Goal: Task Accomplishment & Management: Use online tool/utility

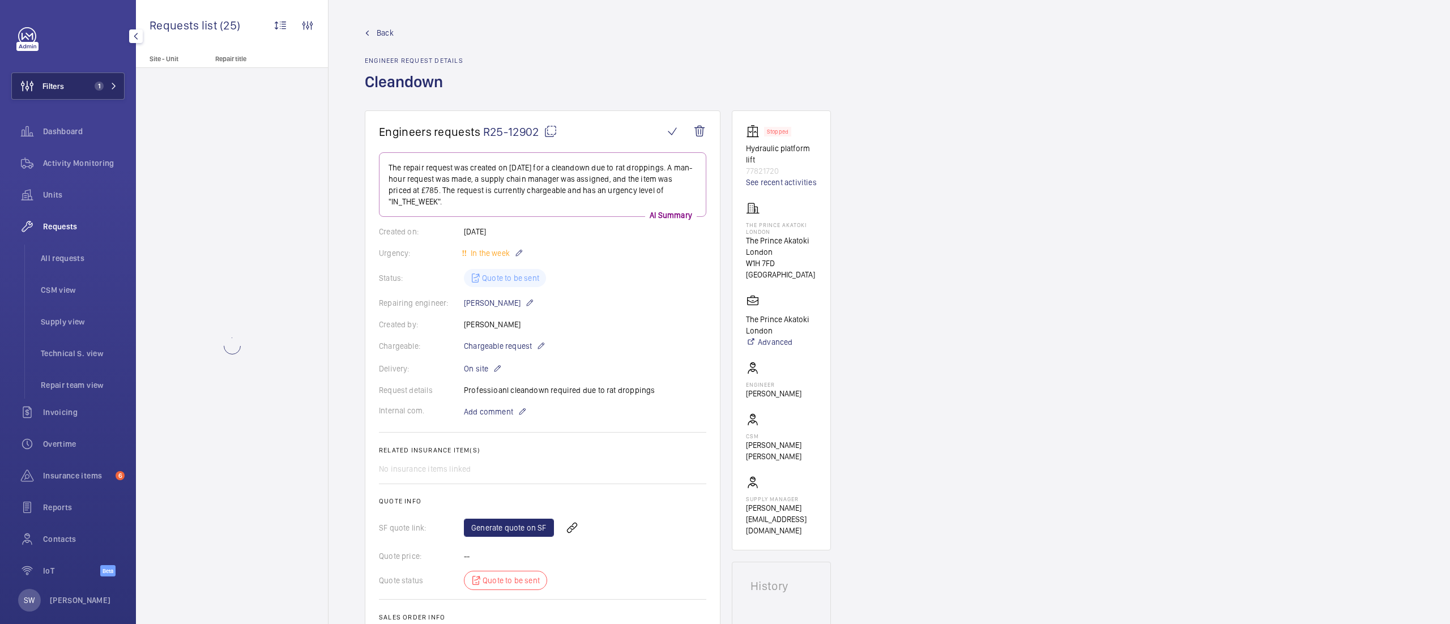
click at [87, 99] on button "Filters 1" at bounding box center [67, 86] width 113 height 27
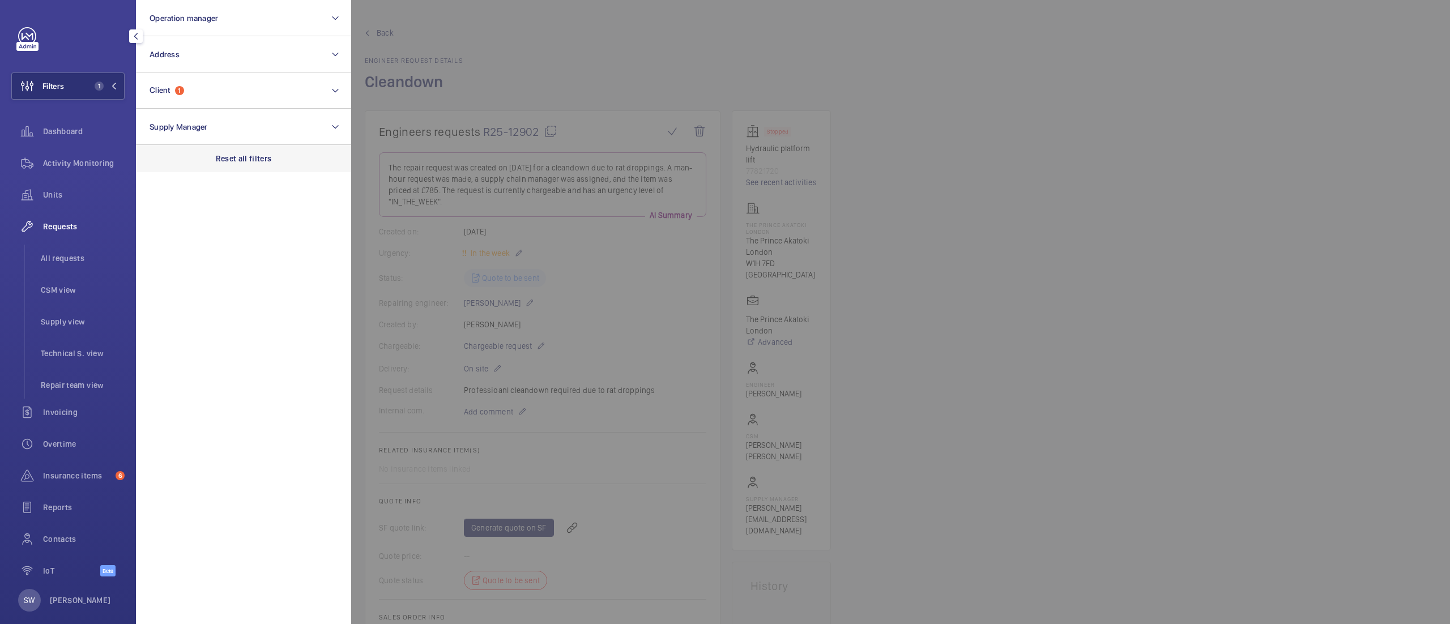
click at [257, 160] on p "Reset all filters" at bounding box center [244, 158] width 56 height 11
click at [203, 79] on button "Client" at bounding box center [243, 91] width 215 height 36
type input "cosmos"
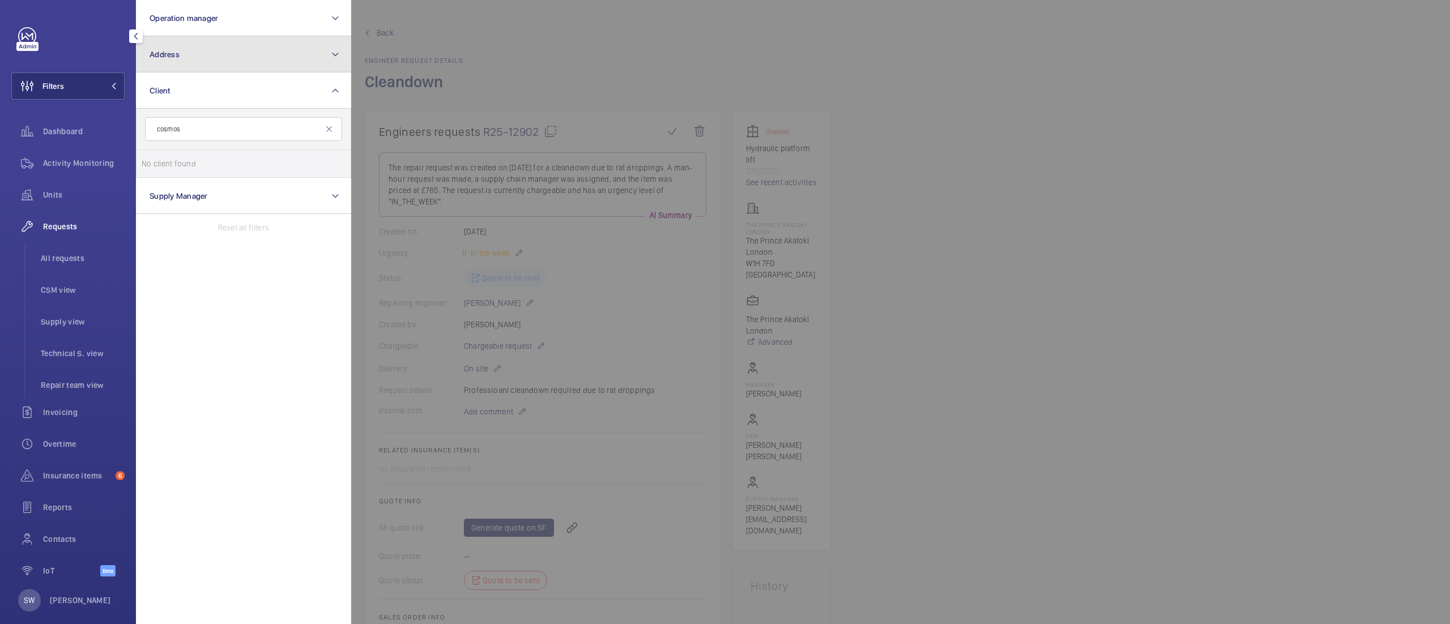
click at [273, 46] on button "Address" at bounding box center [243, 54] width 215 height 36
click at [229, 53] on button "Address" at bounding box center [243, 54] width 215 height 36
click at [227, 61] on button "Address" at bounding box center [243, 54] width 215 height 36
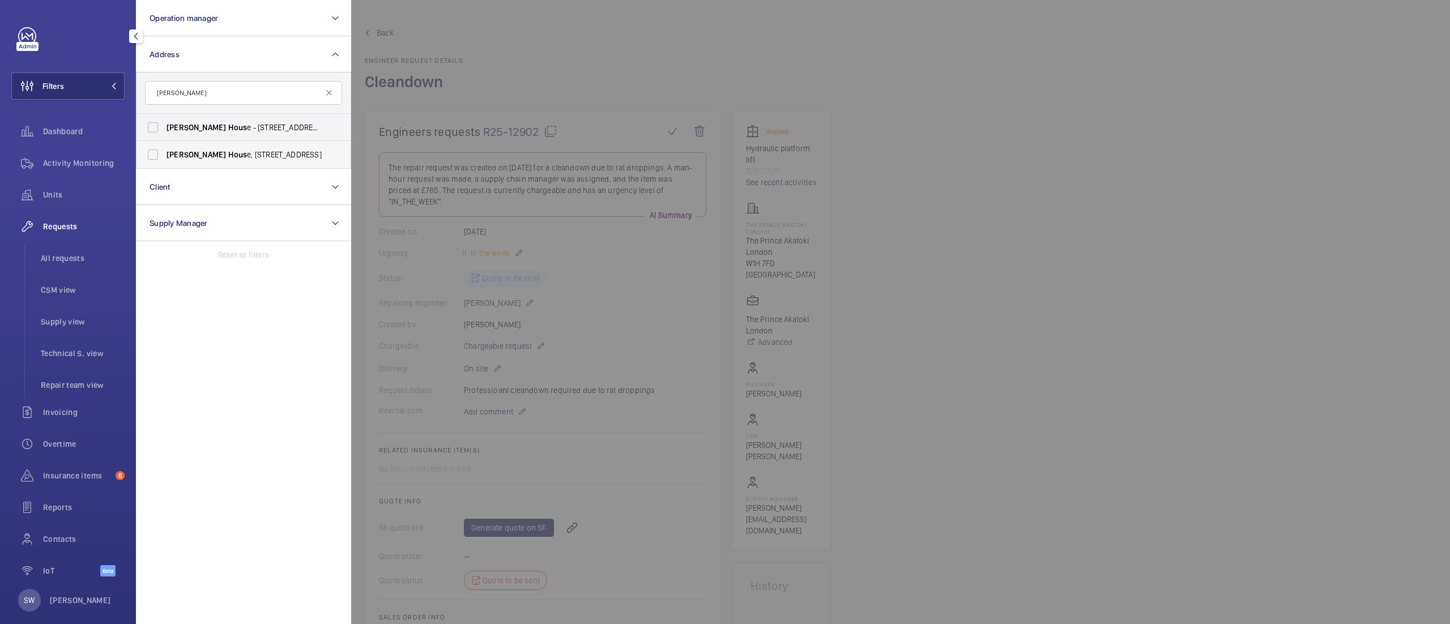
type input "[PERSON_NAME]"
click at [206, 147] on label "[PERSON_NAME] e, [STREET_ADDRESS]" at bounding box center [235, 154] width 197 height 27
click at [164, 147] on input "[PERSON_NAME] e, [STREET_ADDRESS]" at bounding box center [153, 154] width 23 height 23
checkbox input "true"
click at [228, 127] on span "Hous" at bounding box center [237, 127] width 19 height 9
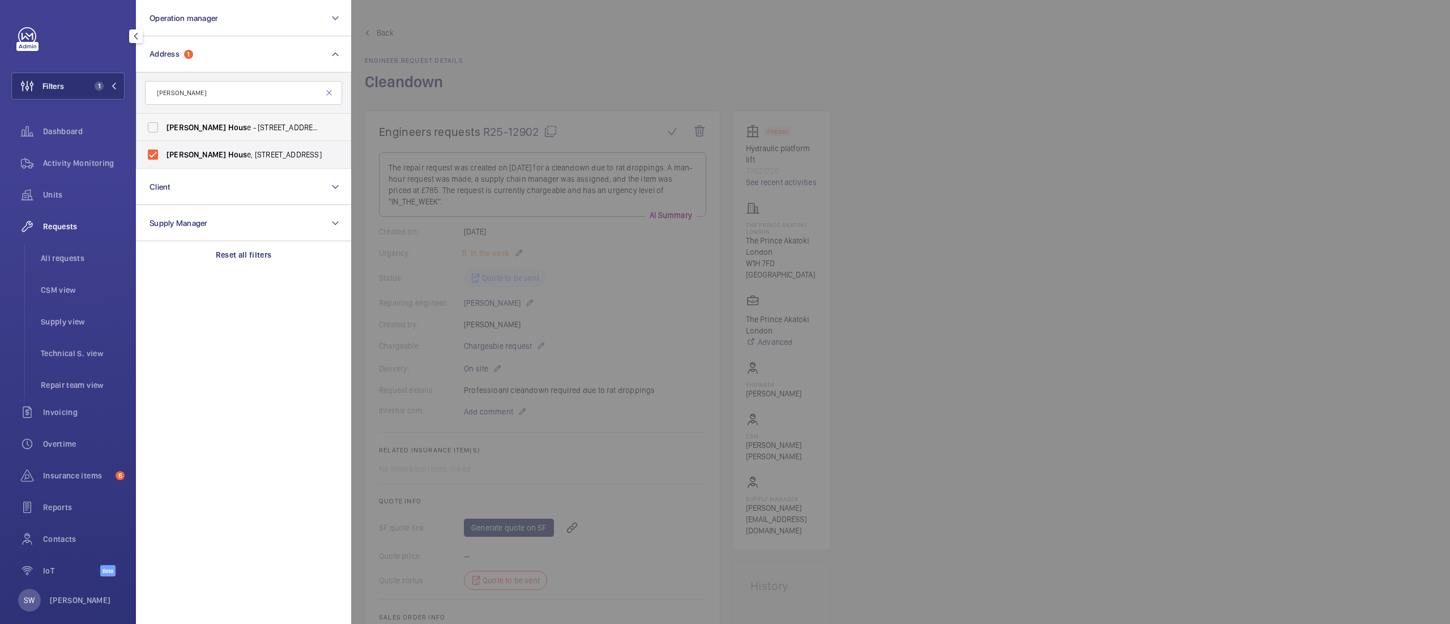
click at [164, 127] on input "[PERSON_NAME] e - [STREET_ADDRESS]" at bounding box center [153, 127] width 23 height 23
checkbox input "true"
drag, startPoint x: 68, startPoint y: 154, endPoint x: 87, endPoint y: 138, distance: 24.2
click at [69, 154] on div "Activity Monitoring" at bounding box center [67, 163] width 113 height 27
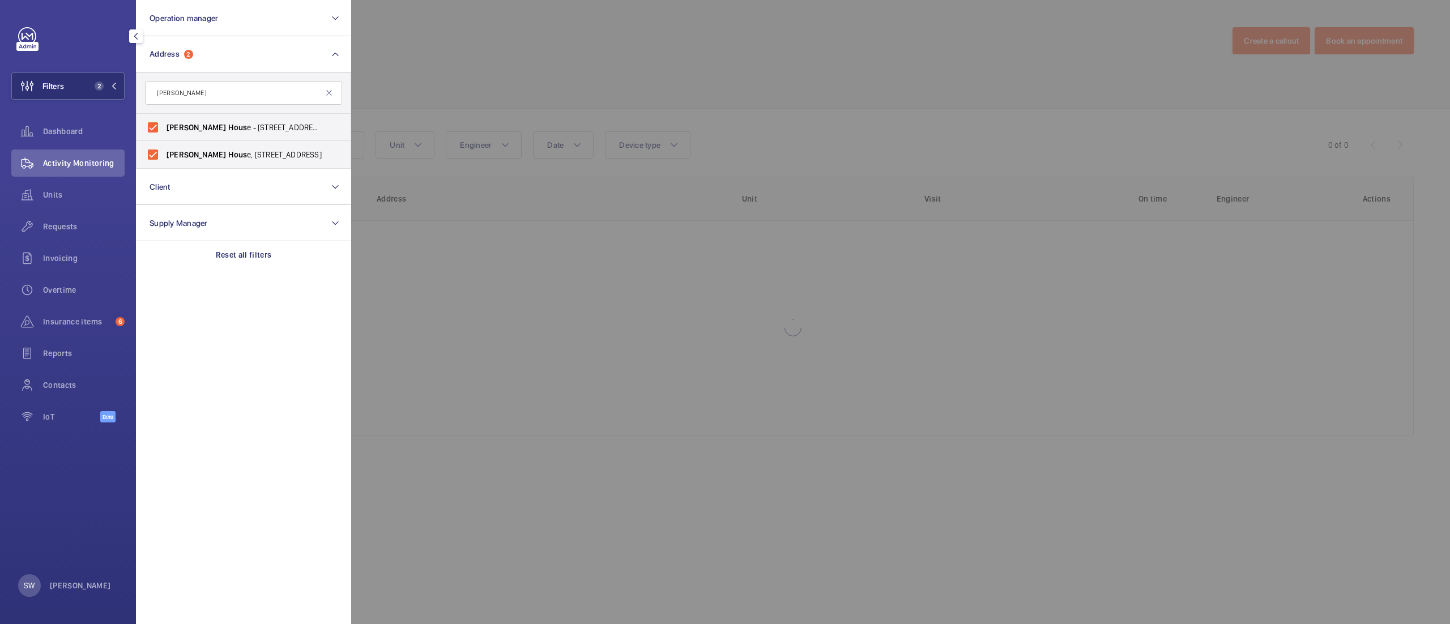
click at [634, 63] on div at bounding box center [1076, 312] width 1450 height 624
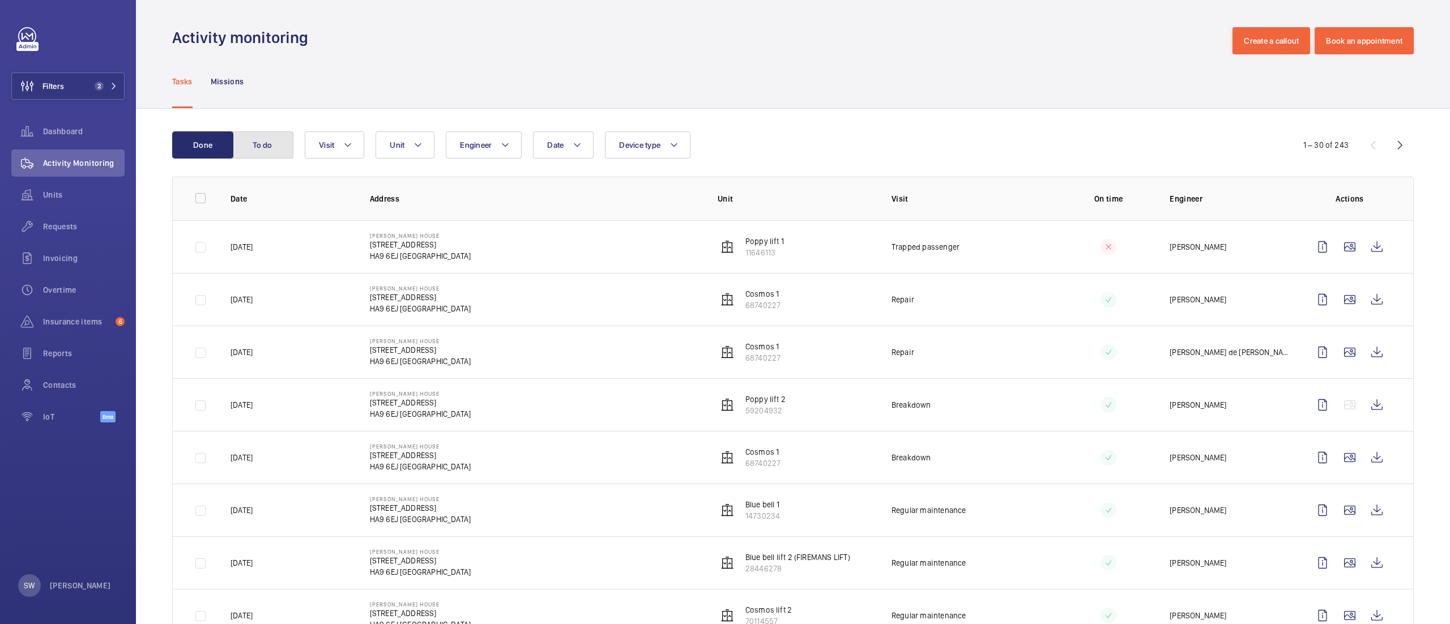
click at [266, 140] on button "To do" at bounding box center [262, 144] width 61 height 27
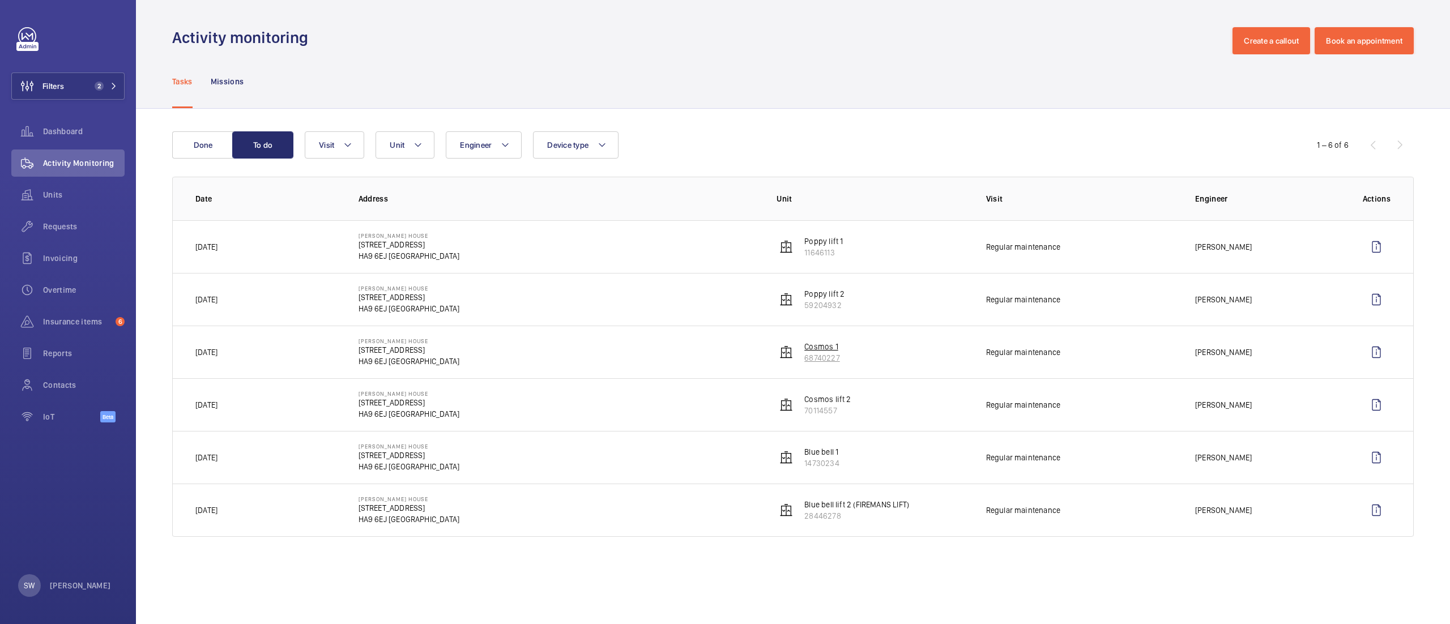
click at [821, 352] on p "Cosmos 1" at bounding box center [821, 346] width 35 height 11
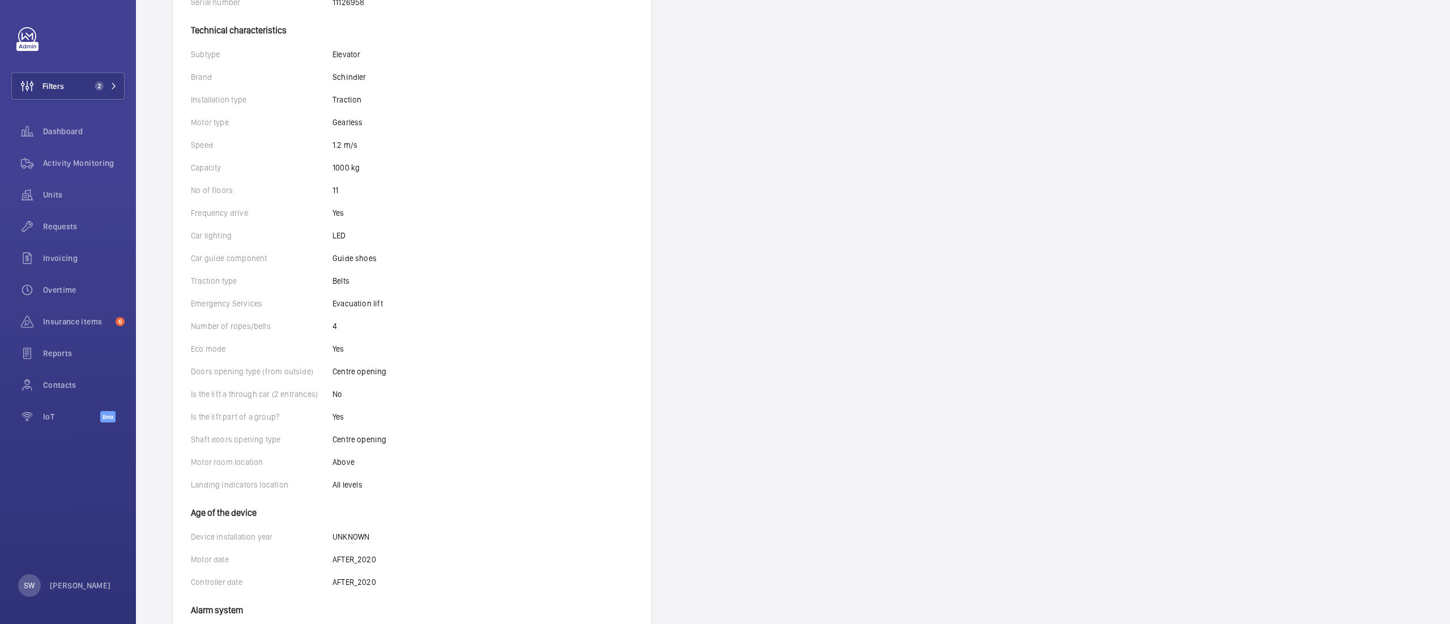
scroll to position [381, 0]
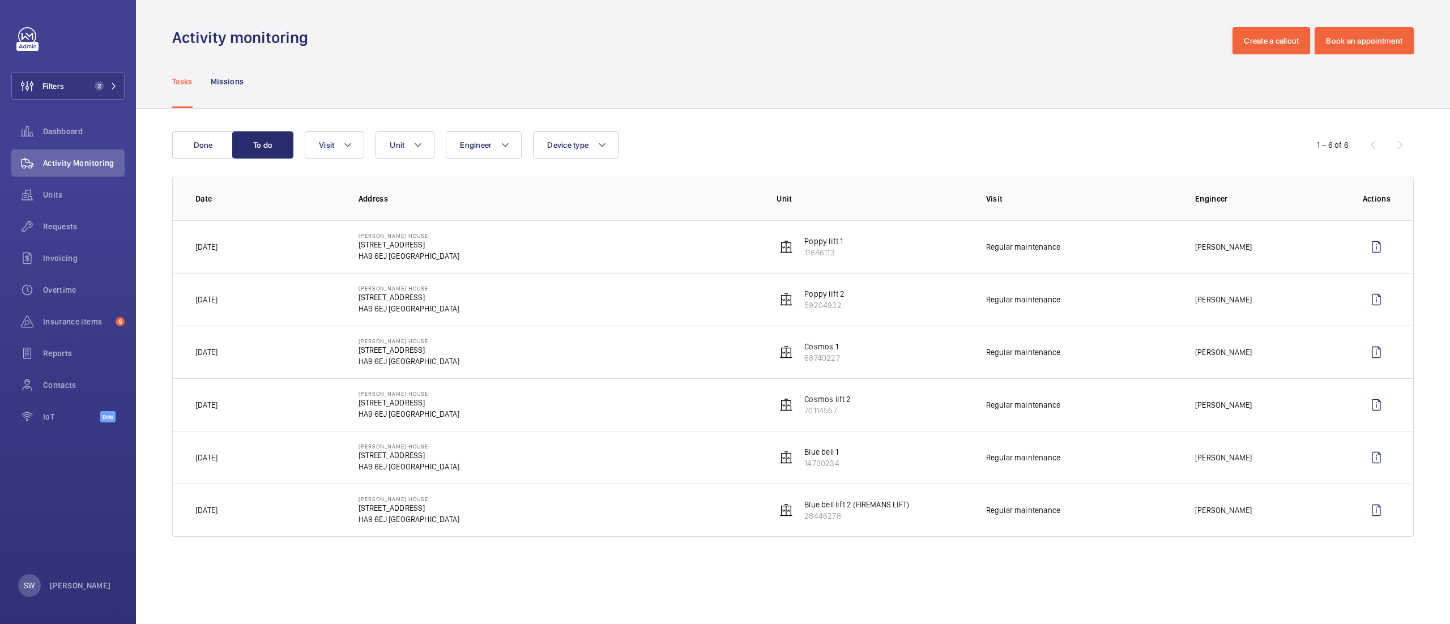
click at [825, 280] on td "Poppy lift 2 59204932" at bounding box center [862, 299] width 209 height 53
click at [821, 309] on p "59204932" at bounding box center [824, 305] width 40 height 11
click at [832, 410] on p "70114557" at bounding box center [827, 410] width 46 height 11
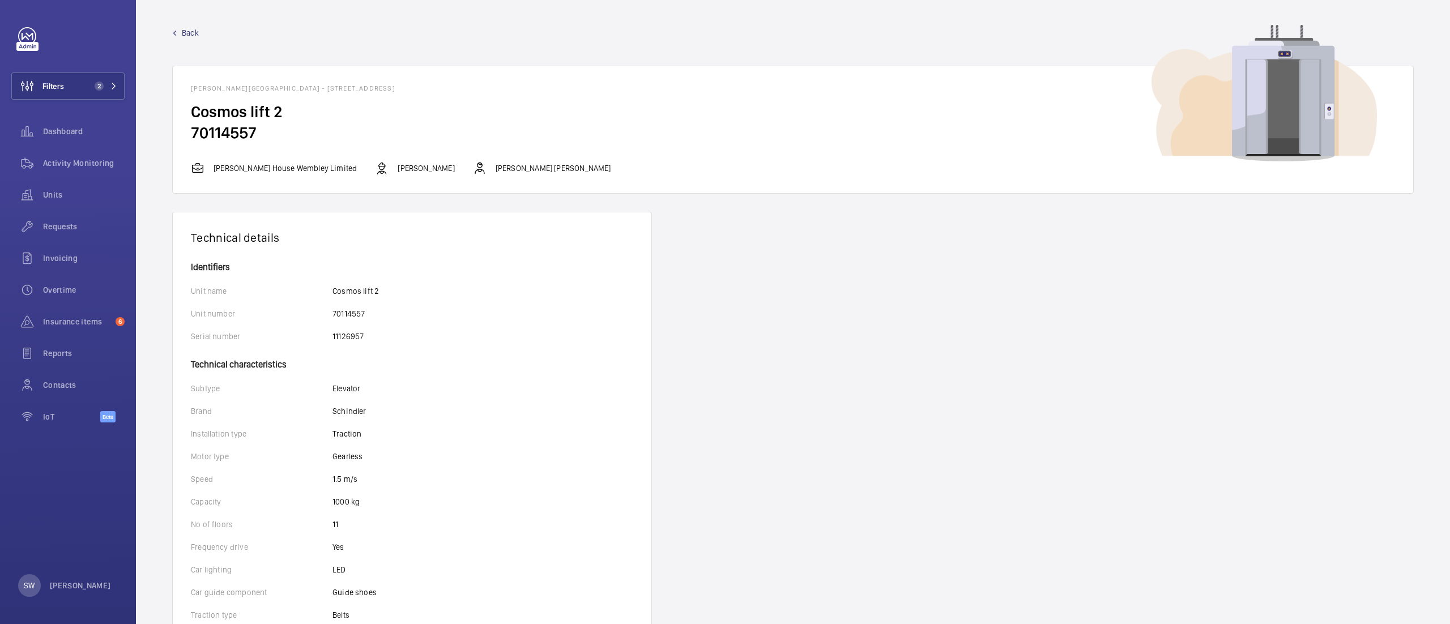
click at [184, 33] on span "Back" at bounding box center [190, 32] width 17 height 11
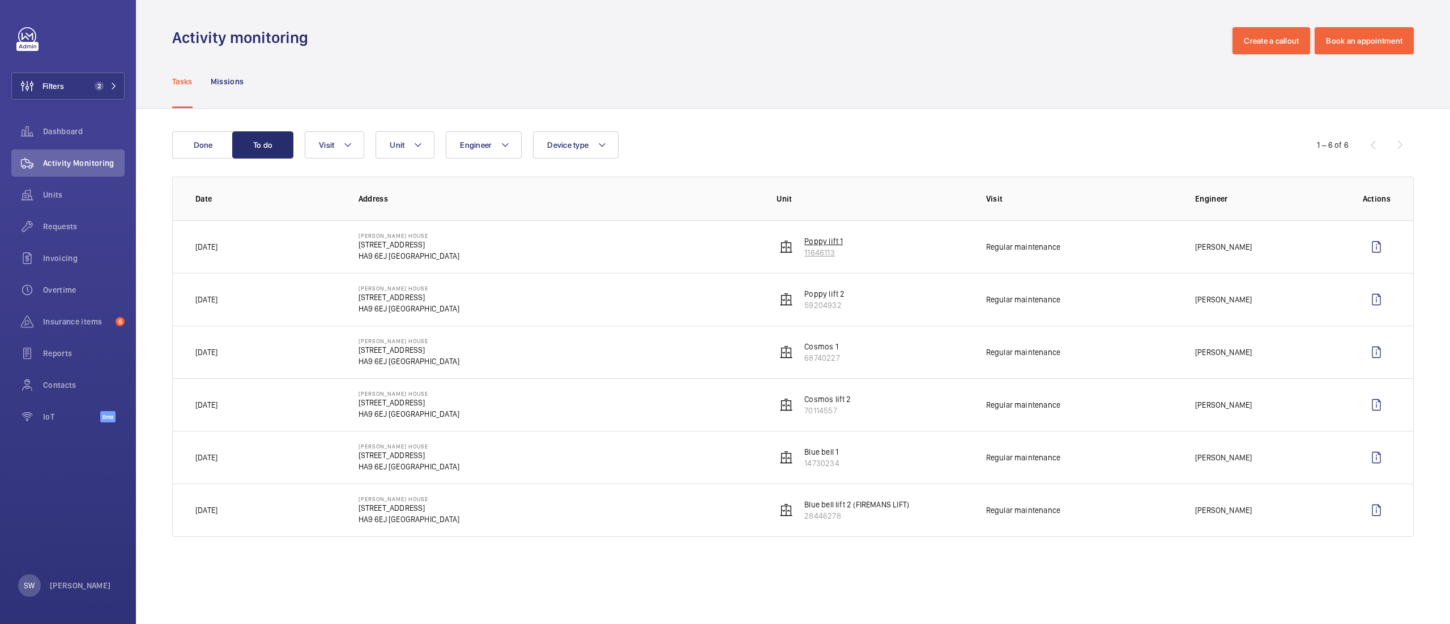
click at [829, 246] on p "Poppy lift 1" at bounding box center [823, 241] width 39 height 11
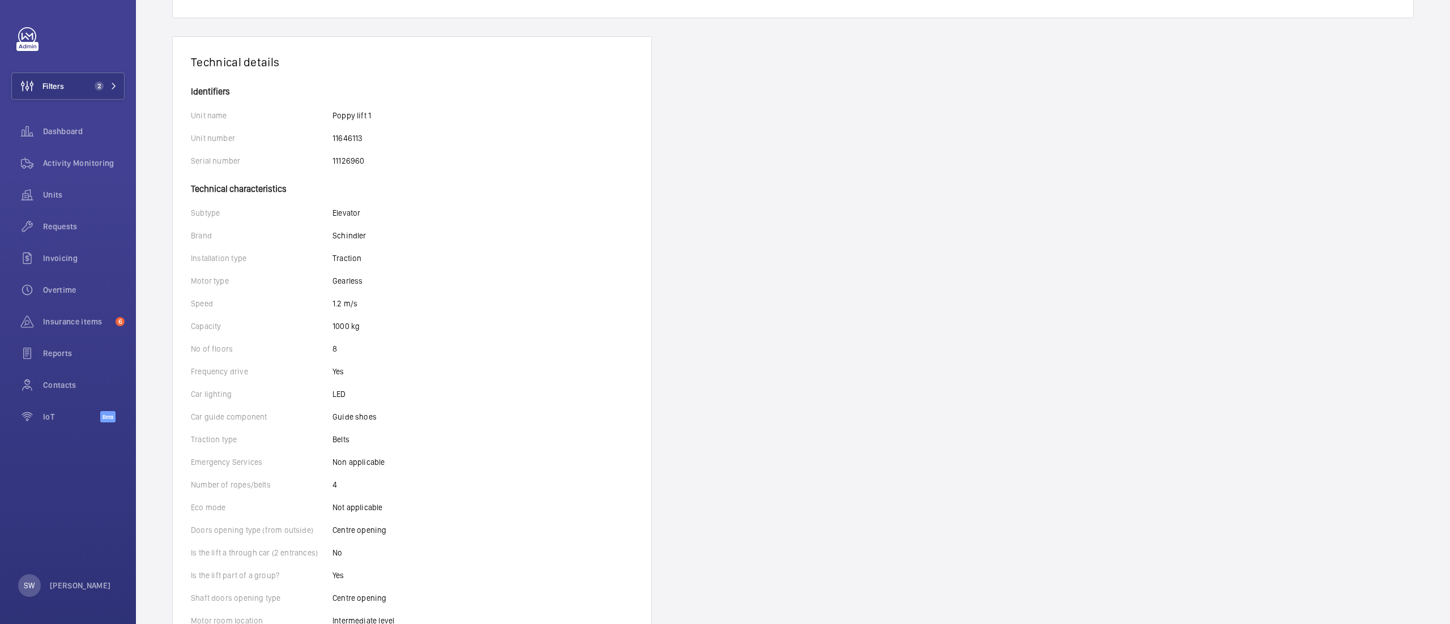
scroll to position [186, 0]
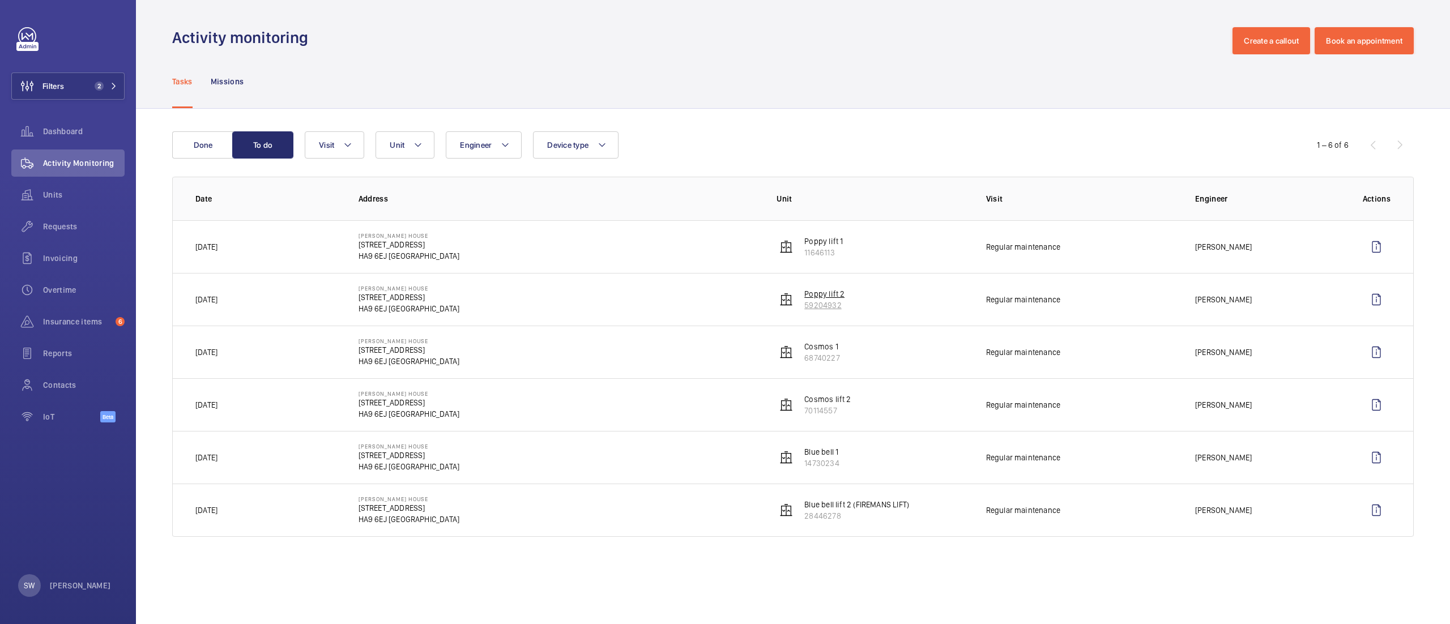
click at [807, 299] on p "Poppy lift 2" at bounding box center [824, 293] width 40 height 11
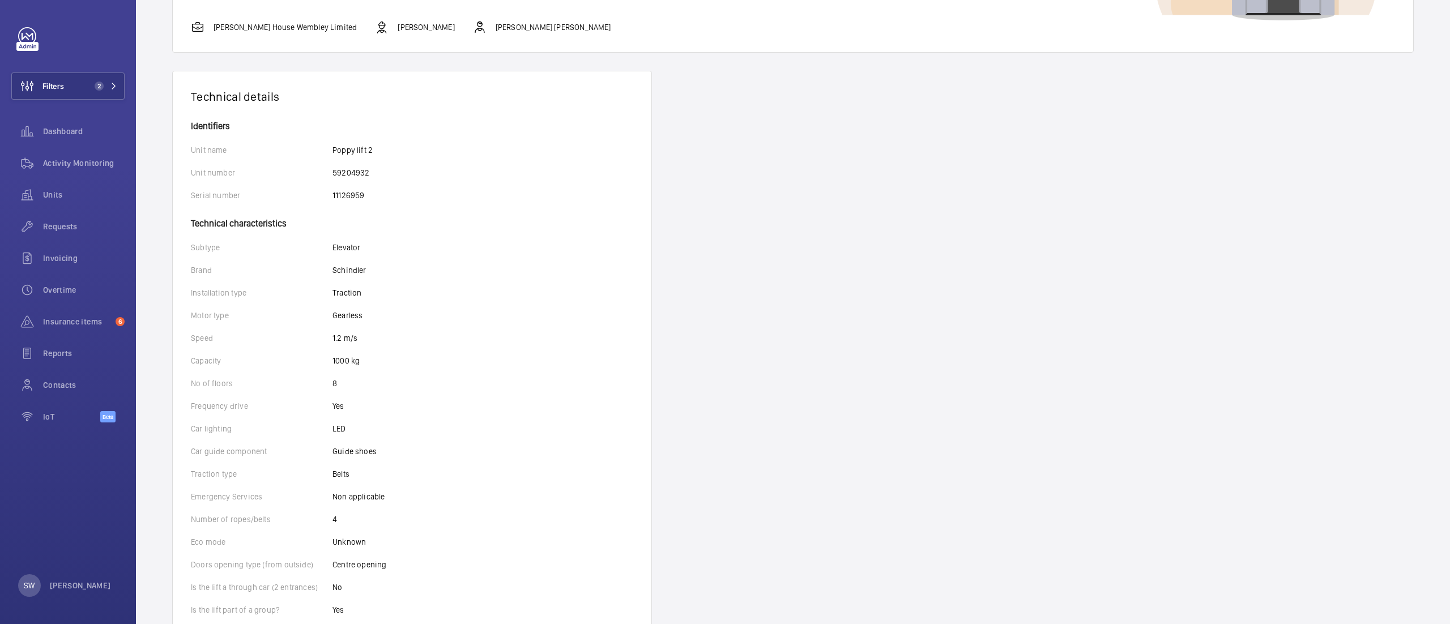
scroll to position [143, 0]
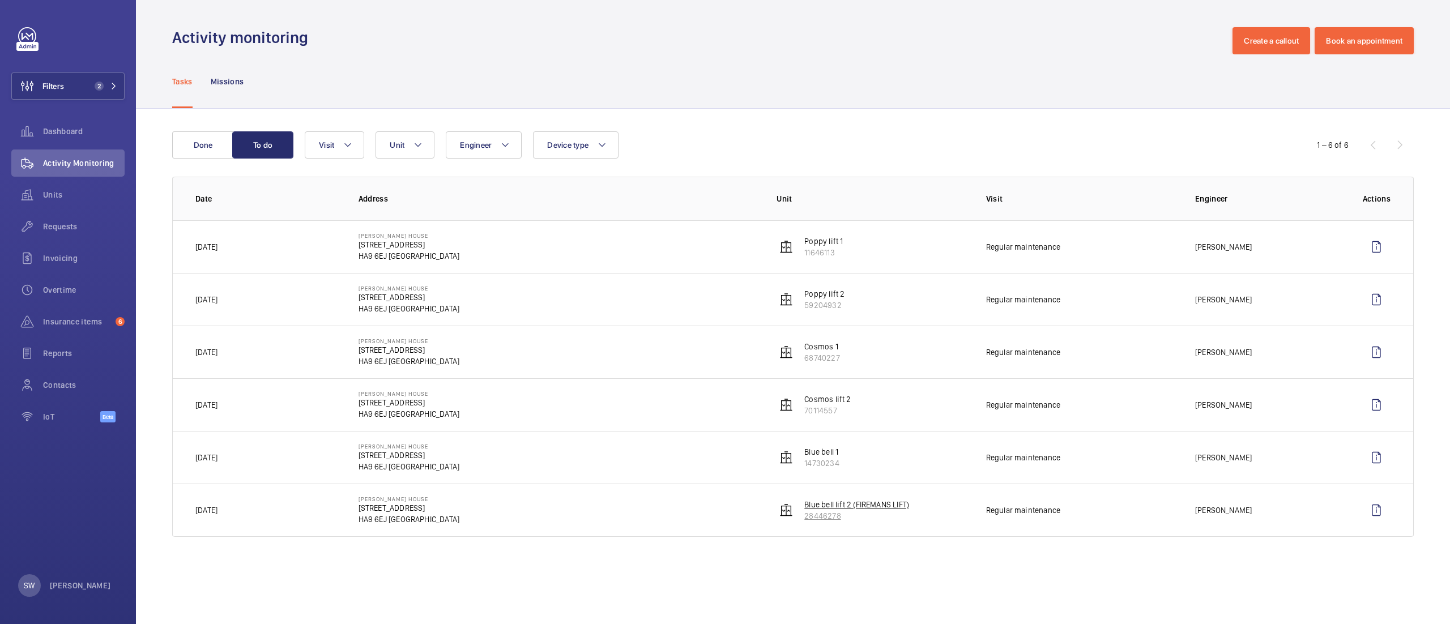
click at [867, 505] on p "Blue bell lift 2 (FIREMANS LIFT)" at bounding box center [856, 504] width 105 height 11
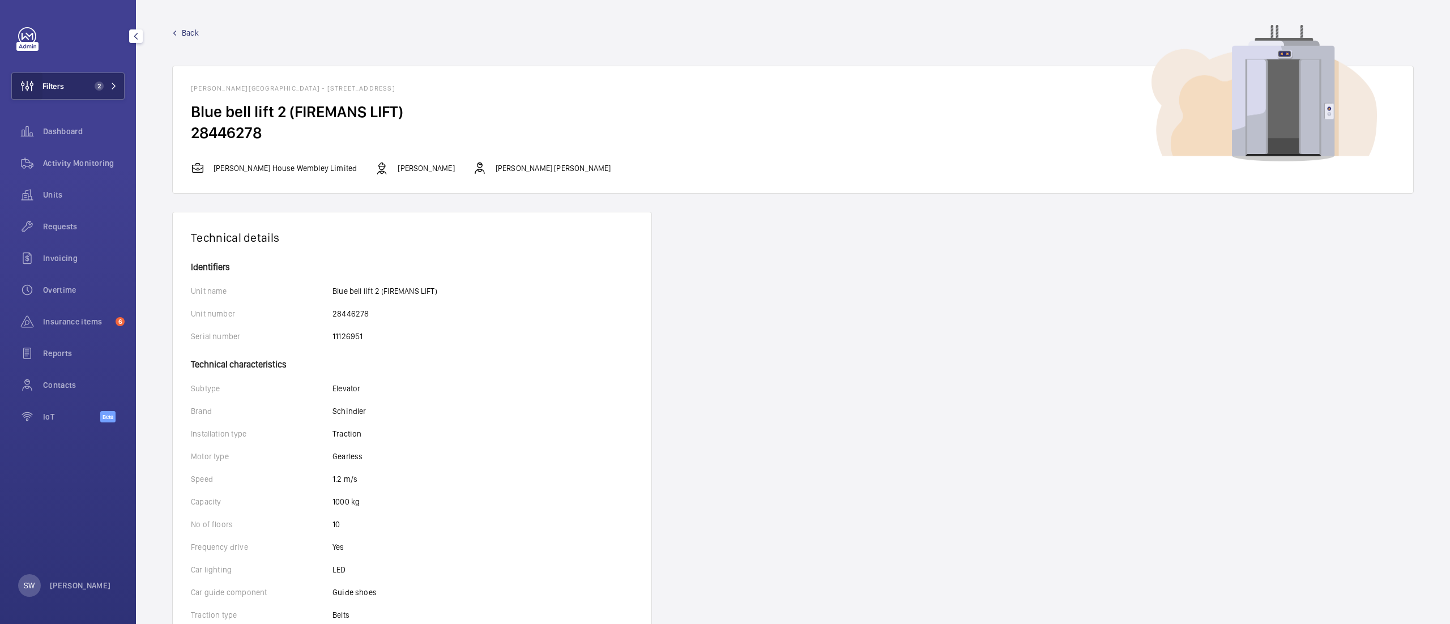
click at [42, 90] on wm-front-icon-button at bounding box center [27, 86] width 31 height 27
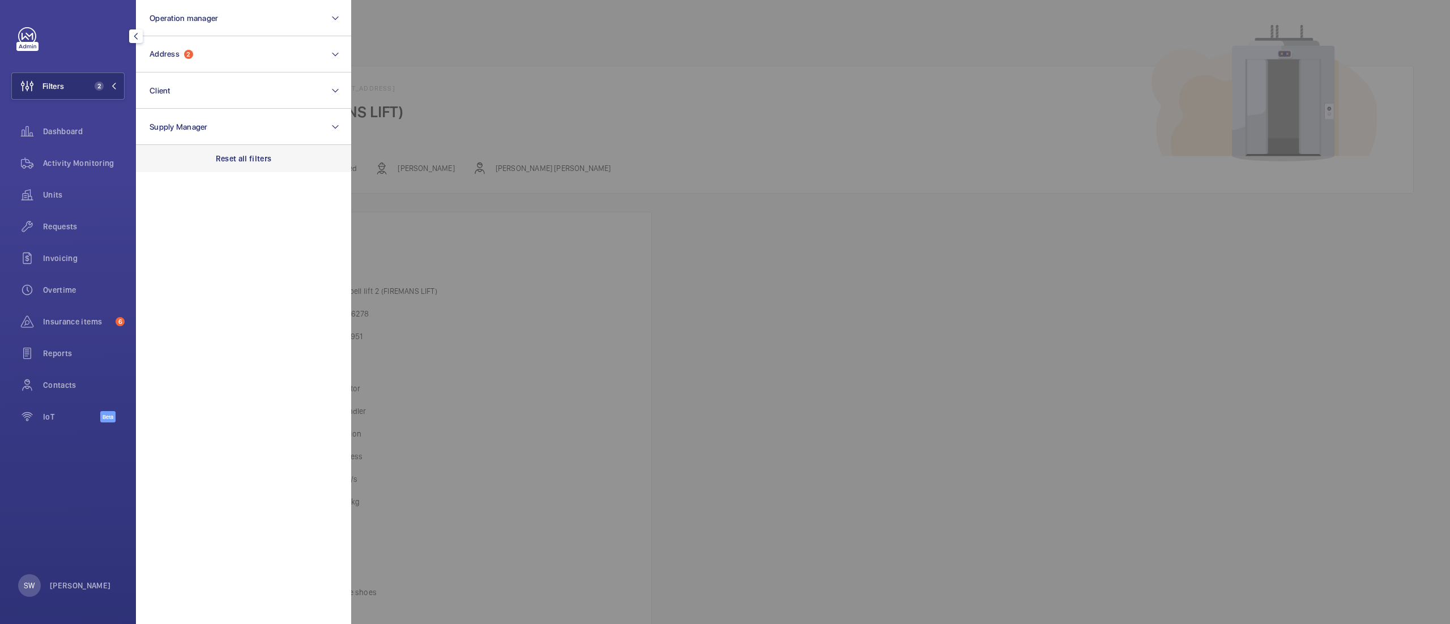
click at [262, 160] on p "Reset all filters" at bounding box center [244, 158] width 56 height 11
click at [198, 43] on button "Address" at bounding box center [243, 54] width 215 height 36
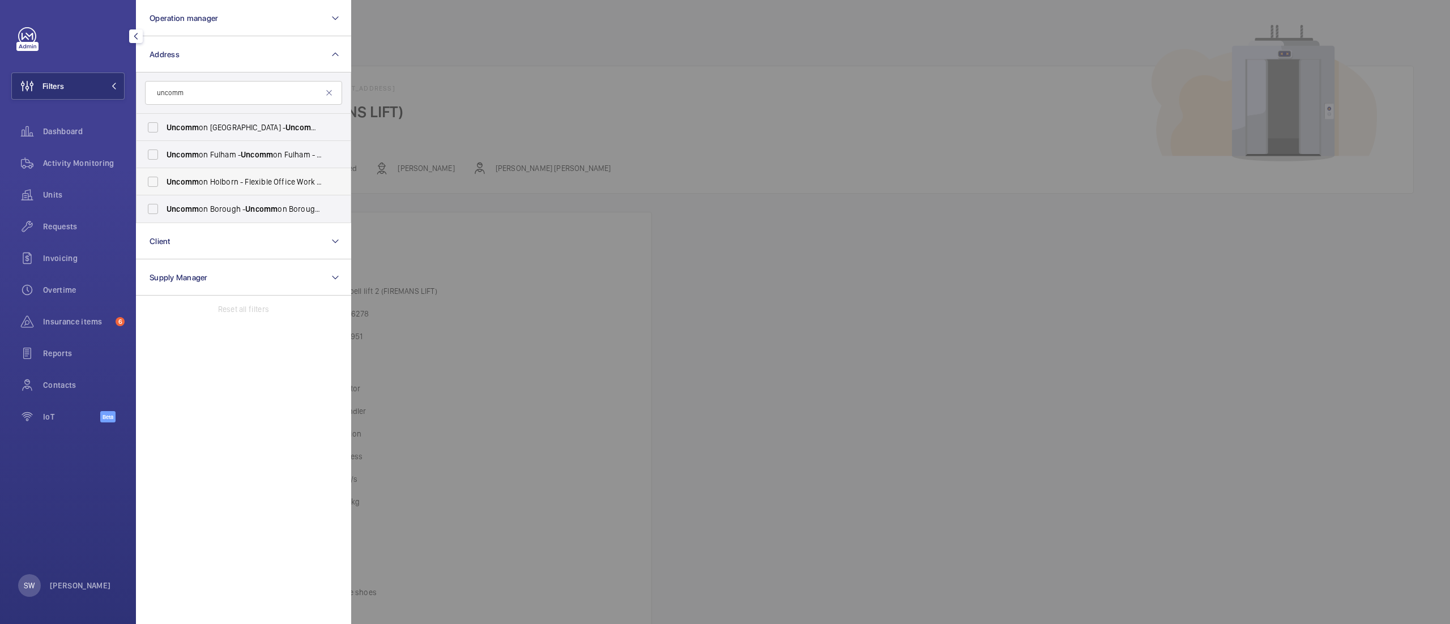
type input "uncomm"
click at [245, 182] on span "Uncomm on Holborn - Flexible Office Work Space, [GEOGRAPHIC_DATA] 6DF" at bounding box center [245, 181] width 156 height 11
click at [164, 182] on input "Uncomm on Holborn - Flexible Office Work Space, [GEOGRAPHIC_DATA] 6DF" at bounding box center [153, 182] width 23 height 23
checkbox input "true"
click at [1029, 390] on div at bounding box center [1076, 312] width 1450 height 624
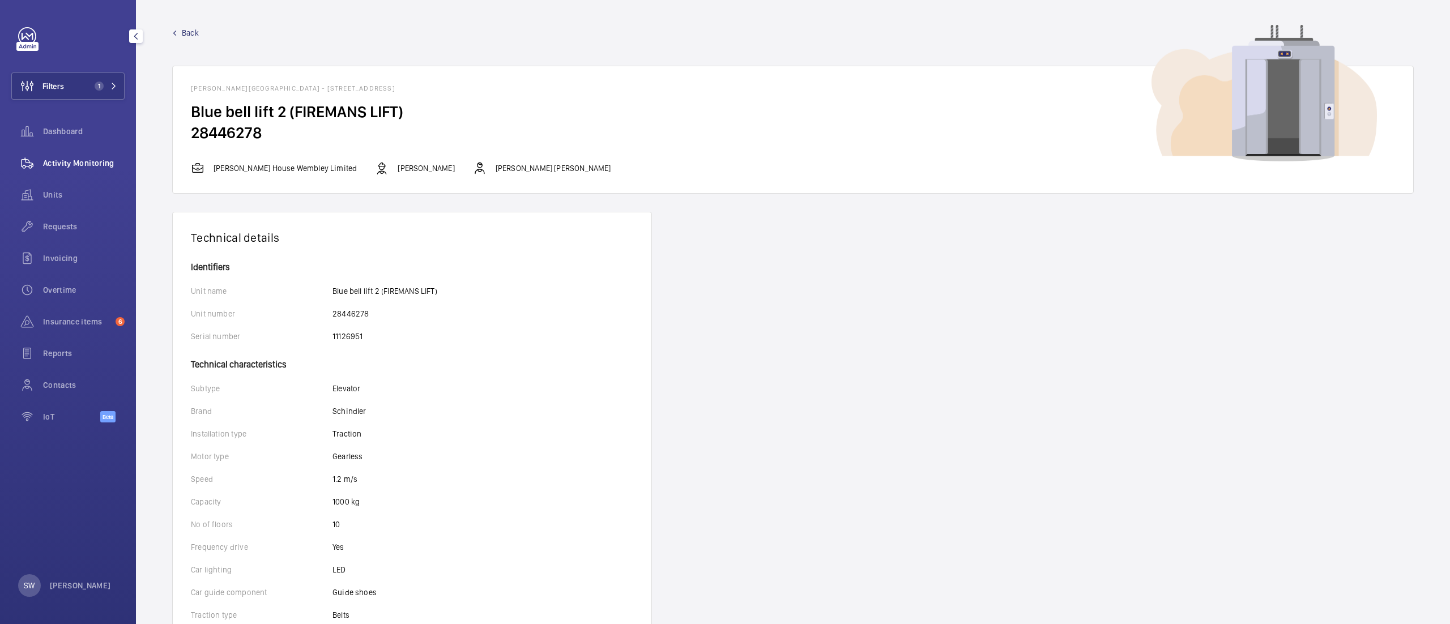
click at [77, 165] on span "Activity Monitoring" at bounding box center [84, 162] width 82 height 11
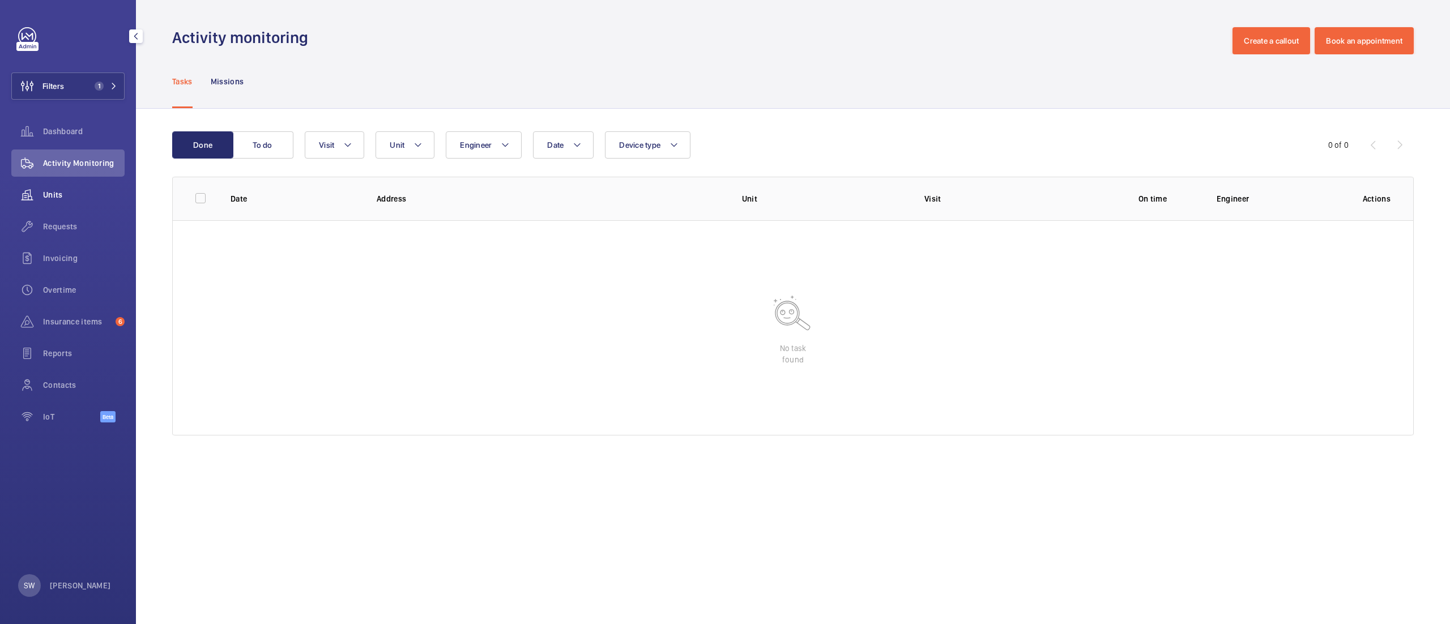
click at [96, 194] on span "Units" at bounding box center [84, 194] width 82 height 11
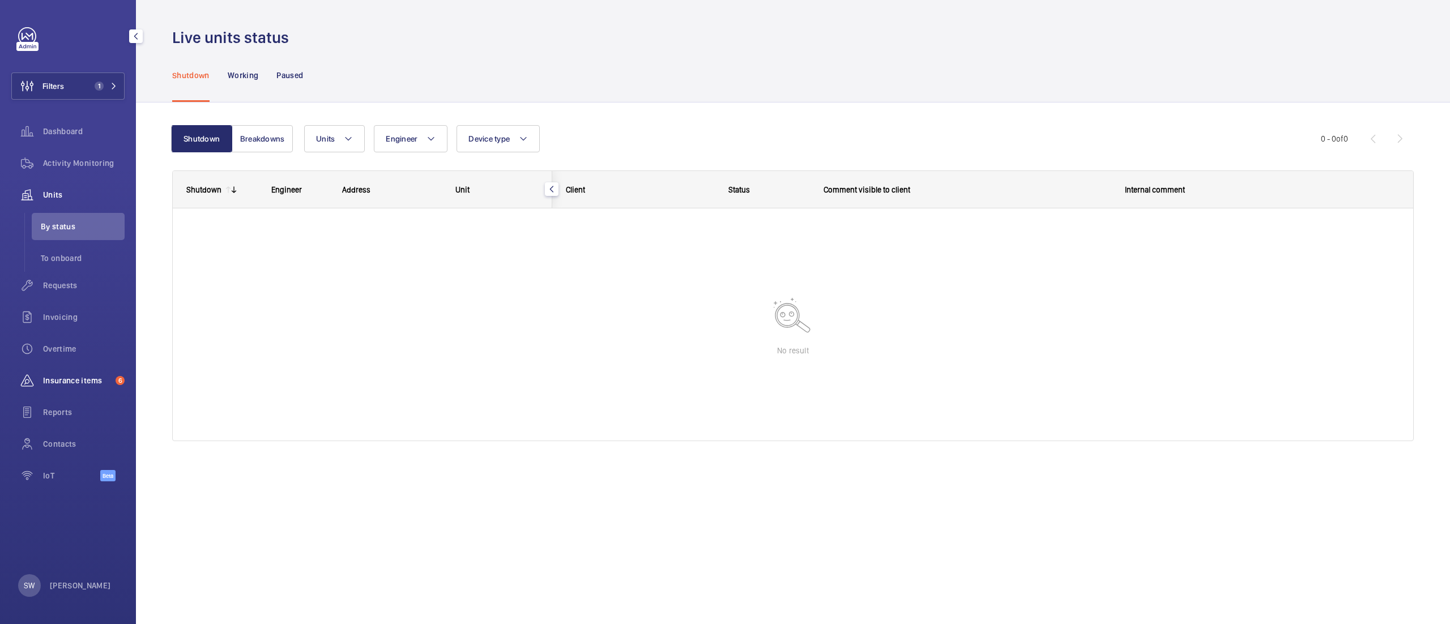
click at [65, 383] on span "Insurance items" at bounding box center [77, 380] width 68 height 11
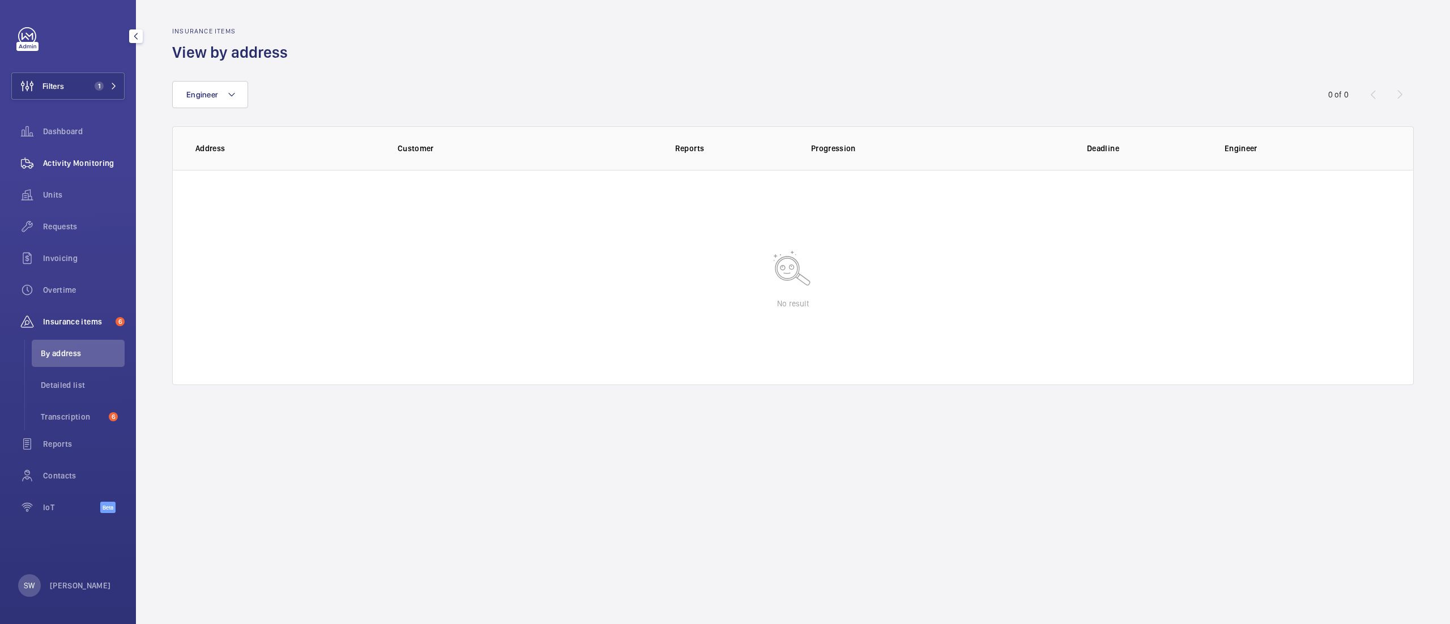
click at [79, 165] on span "Activity Monitoring" at bounding box center [84, 162] width 82 height 11
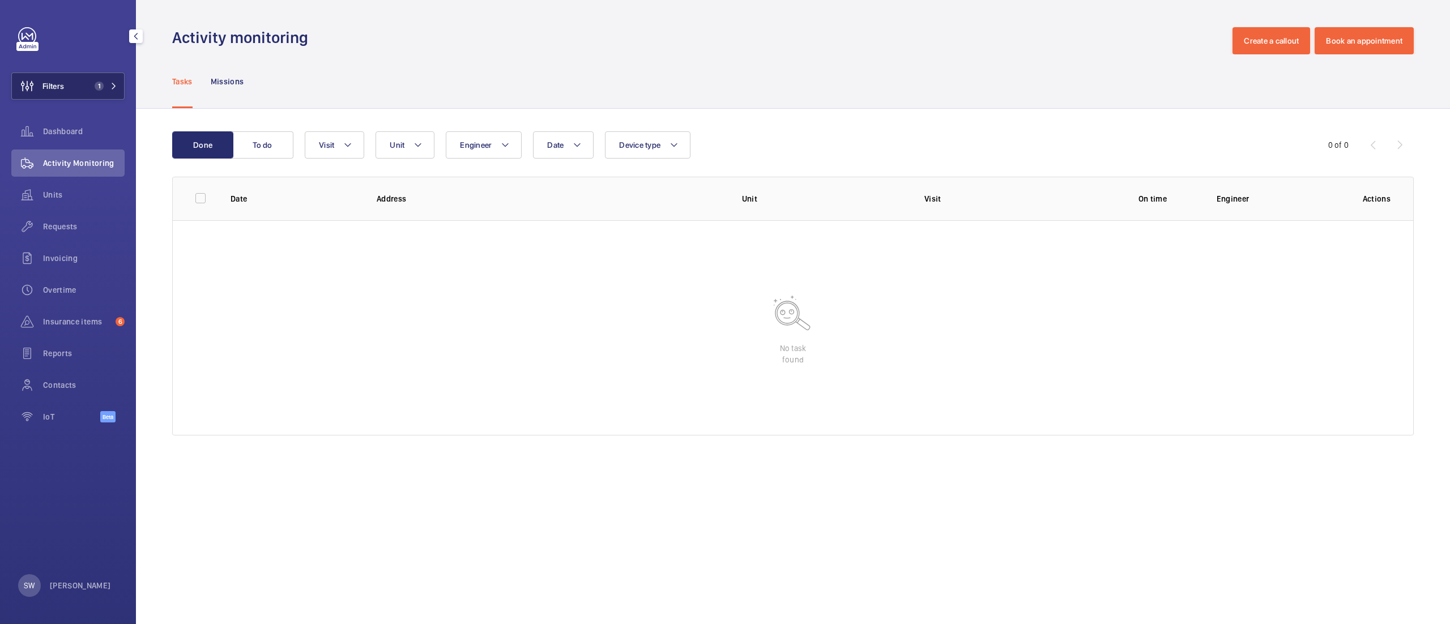
click at [93, 88] on span "1" at bounding box center [97, 86] width 14 height 9
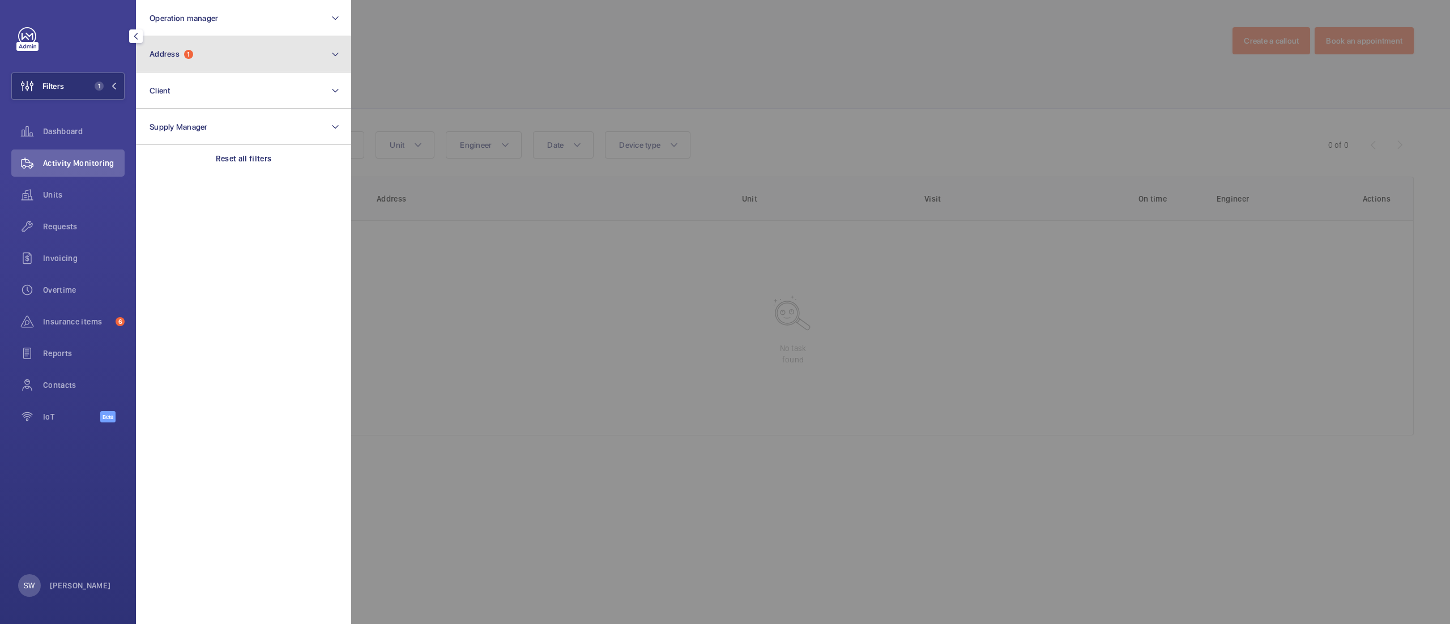
click at [300, 56] on button "Address 1" at bounding box center [243, 54] width 215 height 36
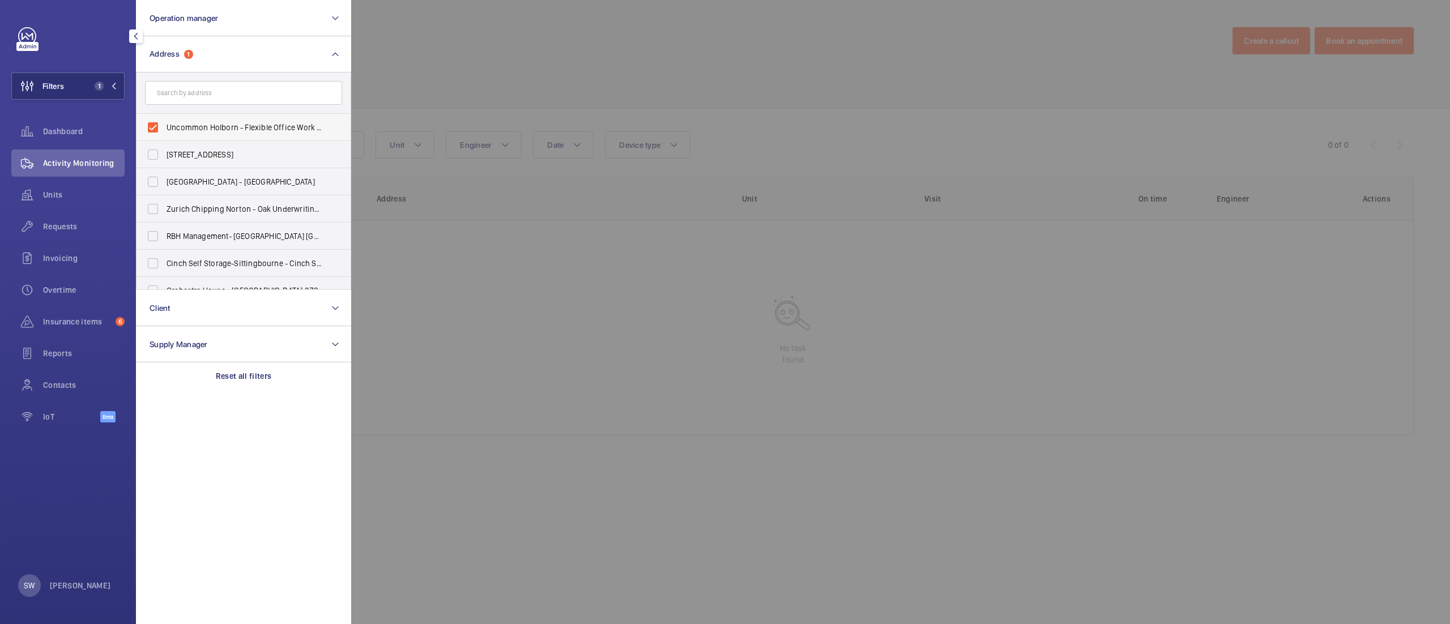
click at [206, 130] on span "Uncommon Holborn - Flexible Office Work Space, [GEOGRAPHIC_DATA] 6DF" at bounding box center [245, 127] width 156 height 11
click at [164, 130] on input "Uncommon Holborn - Flexible Office Work Space, [GEOGRAPHIC_DATA] 6DF" at bounding box center [153, 127] width 23 height 23
checkbox input "false"
click at [207, 97] on input "text" at bounding box center [243, 93] width 197 height 24
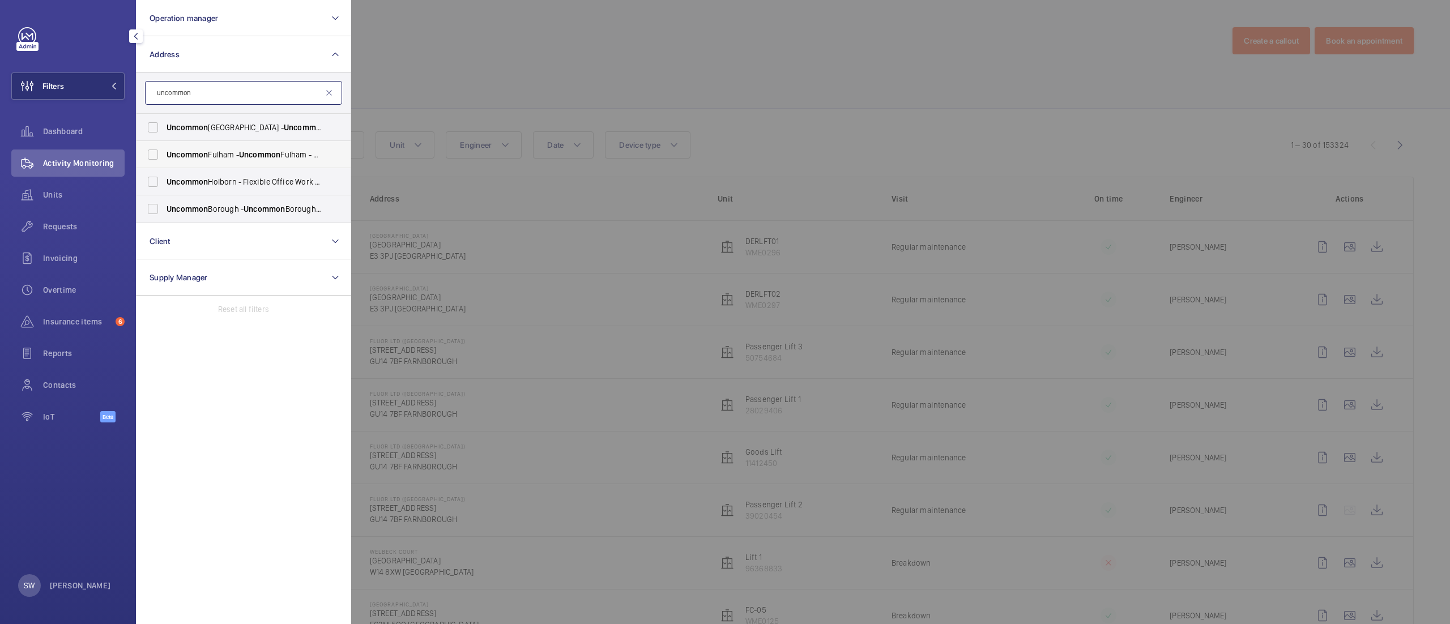
type input "uncommon"
click at [236, 153] on span "Uncommon Fulham - Uncommon Fulham - Flexible Office [GEOGRAPHIC_DATA]" at bounding box center [245, 154] width 156 height 11
click at [164, 153] on input "Uncommon Fulham - Uncommon Fulham - Flexible Office [GEOGRAPHIC_DATA]" at bounding box center [153, 154] width 23 height 23
click at [236, 153] on span "Uncommon Fulham - Uncommon Fulham - Flexible Office [GEOGRAPHIC_DATA]" at bounding box center [245, 154] width 156 height 11
click at [164, 153] on input "Uncommon Fulham - Uncommon Fulham - Flexible Office [GEOGRAPHIC_DATA]" at bounding box center [153, 154] width 23 height 23
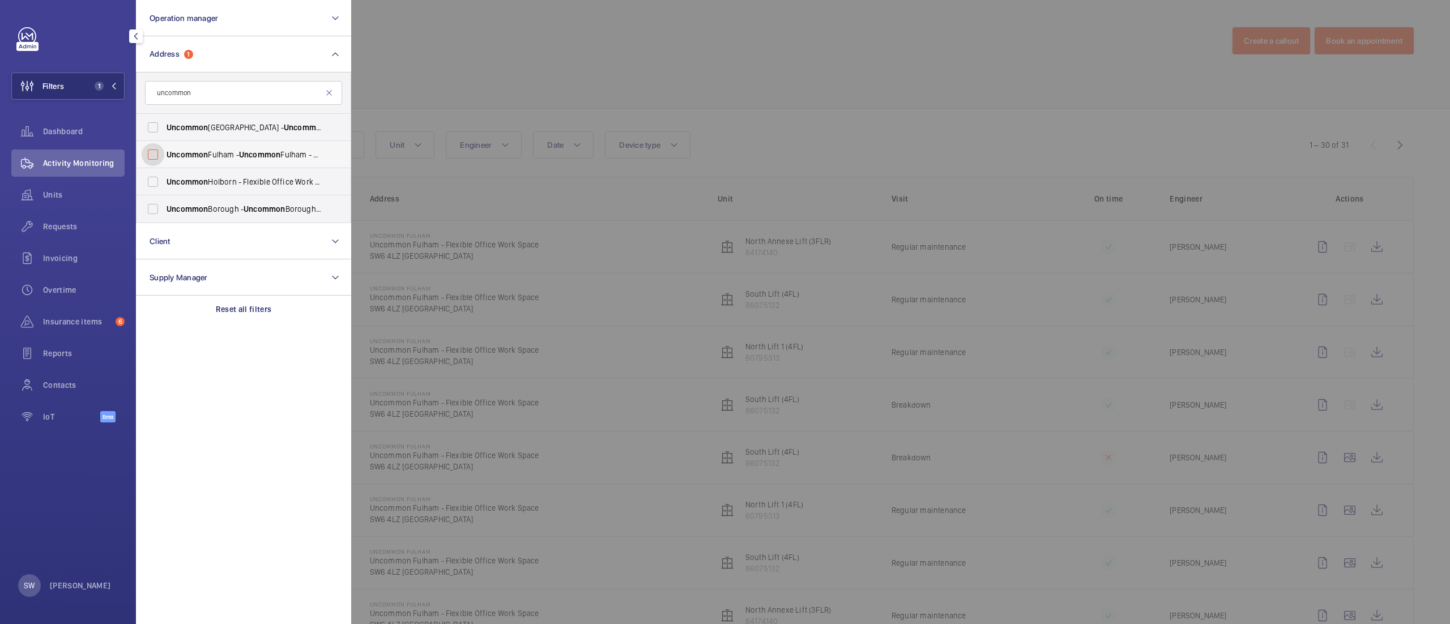
checkbox input "false"
click at [232, 185] on span "Uncommon Holborn - Flexible Office Work Space, [GEOGRAPHIC_DATA] 6DF" at bounding box center [245, 181] width 156 height 11
click at [164, 185] on input "Uncommon Holborn - Flexible Office Work Space, [GEOGRAPHIC_DATA] 6DF" at bounding box center [153, 182] width 23 height 23
checkbox input "true"
click at [688, 102] on div at bounding box center [1076, 312] width 1450 height 624
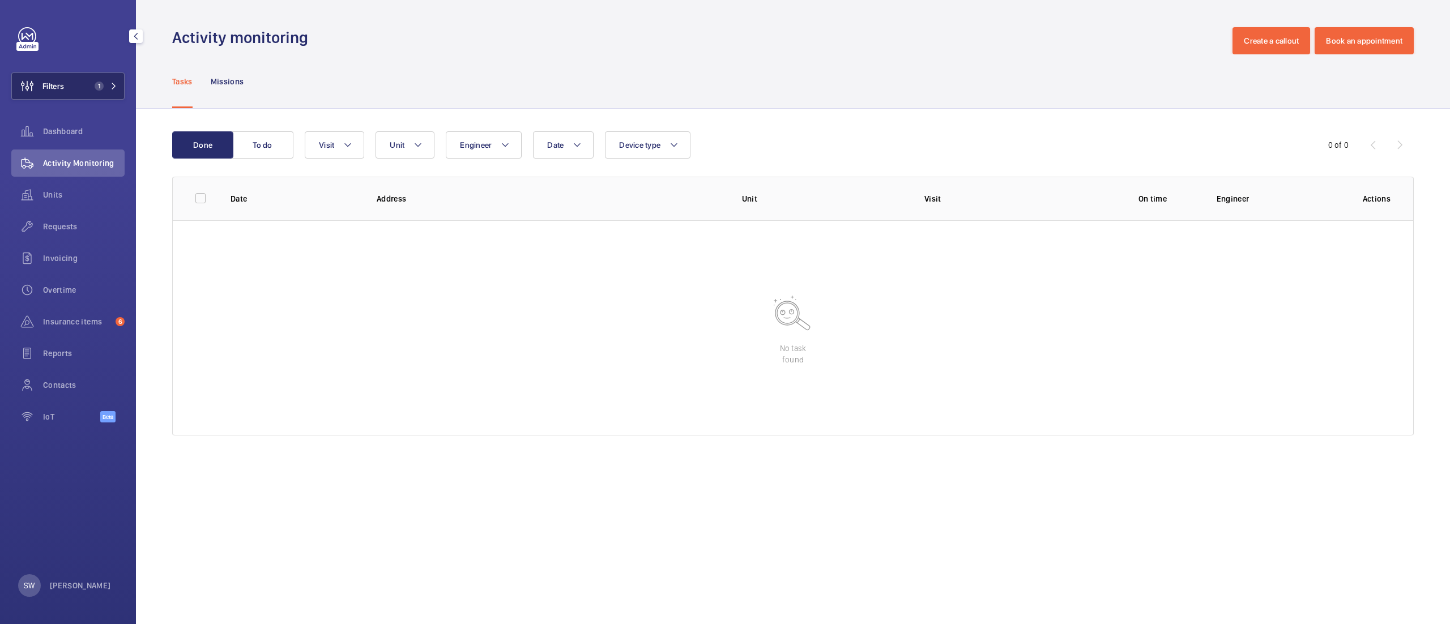
click at [103, 99] on button "Filters 1" at bounding box center [67, 86] width 113 height 27
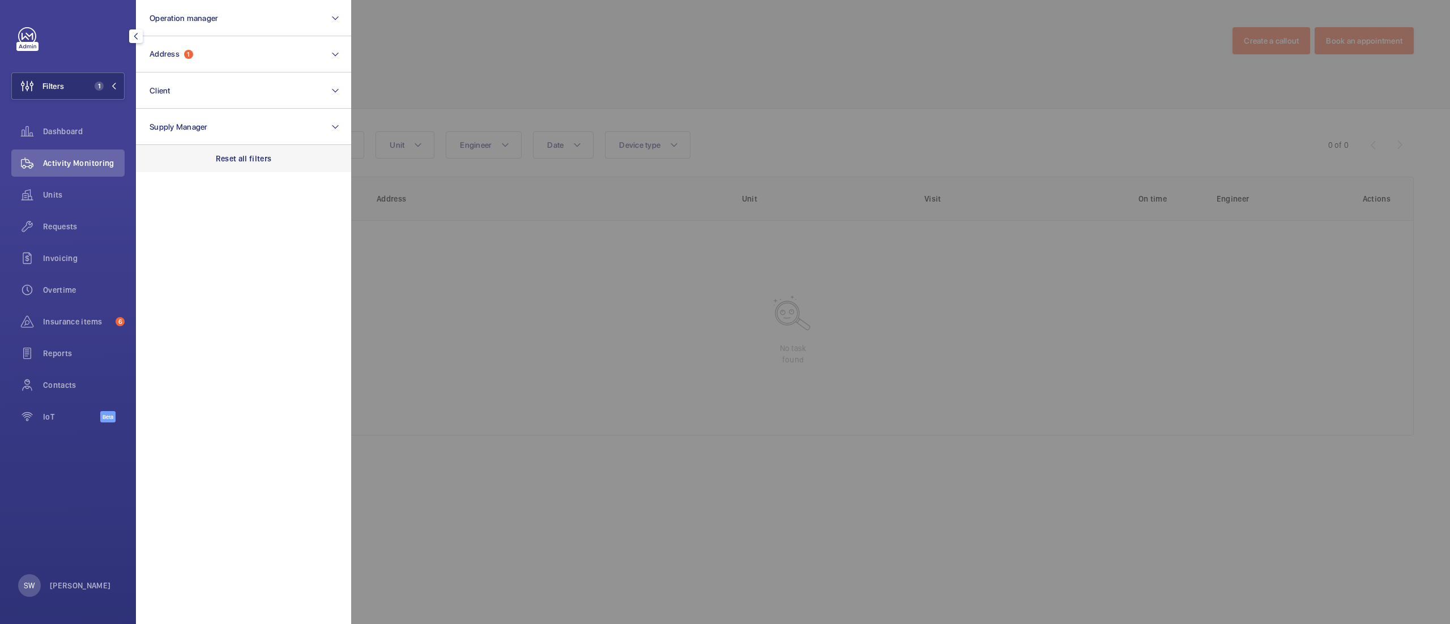
click at [254, 160] on p "Reset all filters" at bounding box center [244, 158] width 56 height 11
click at [240, 57] on button "Address" at bounding box center [243, 54] width 215 height 36
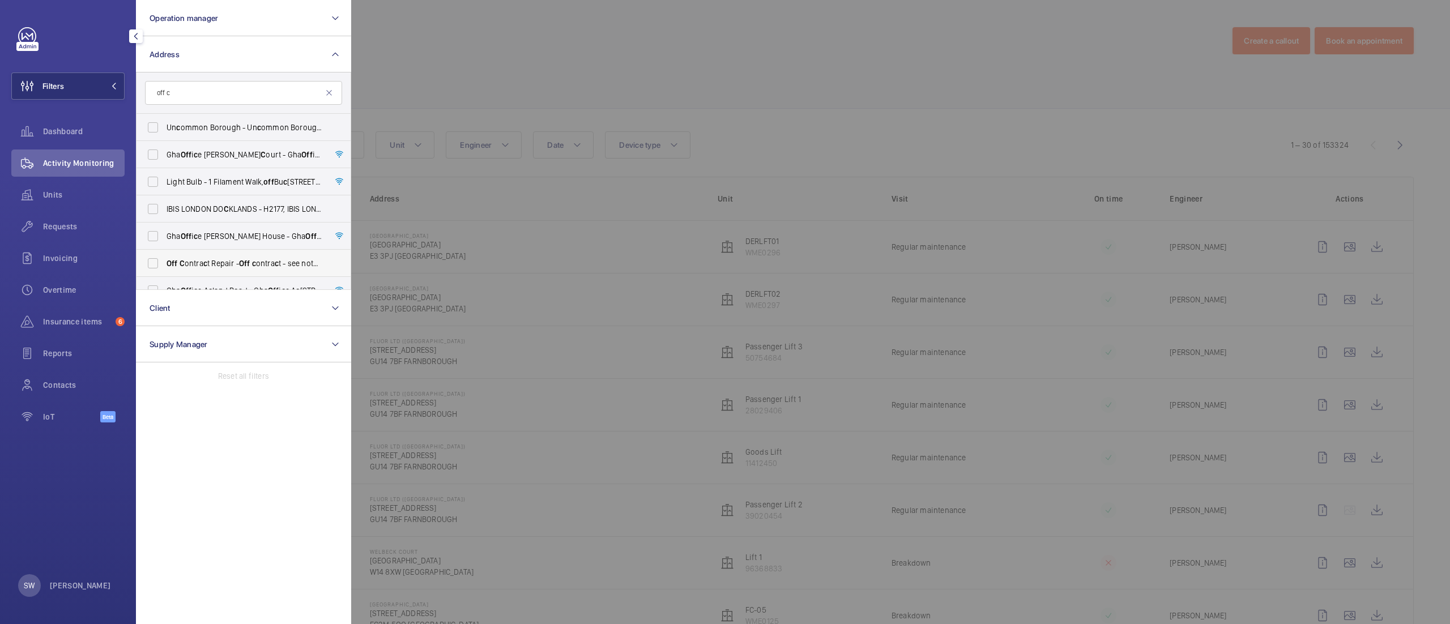
type input "off c"
click at [216, 259] on span "Off C ontra c t Repair - Off c ontra c t - see notes in des c ription, LONDON X…" at bounding box center [245, 263] width 156 height 11
click at [164, 259] on input "Off C ontra c t Repair - Off c ontra c t - see notes in des c ription, LONDON X…" at bounding box center [153, 263] width 23 height 23
checkbox input "true"
click at [628, 99] on div at bounding box center [1076, 312] width 1450 height 624
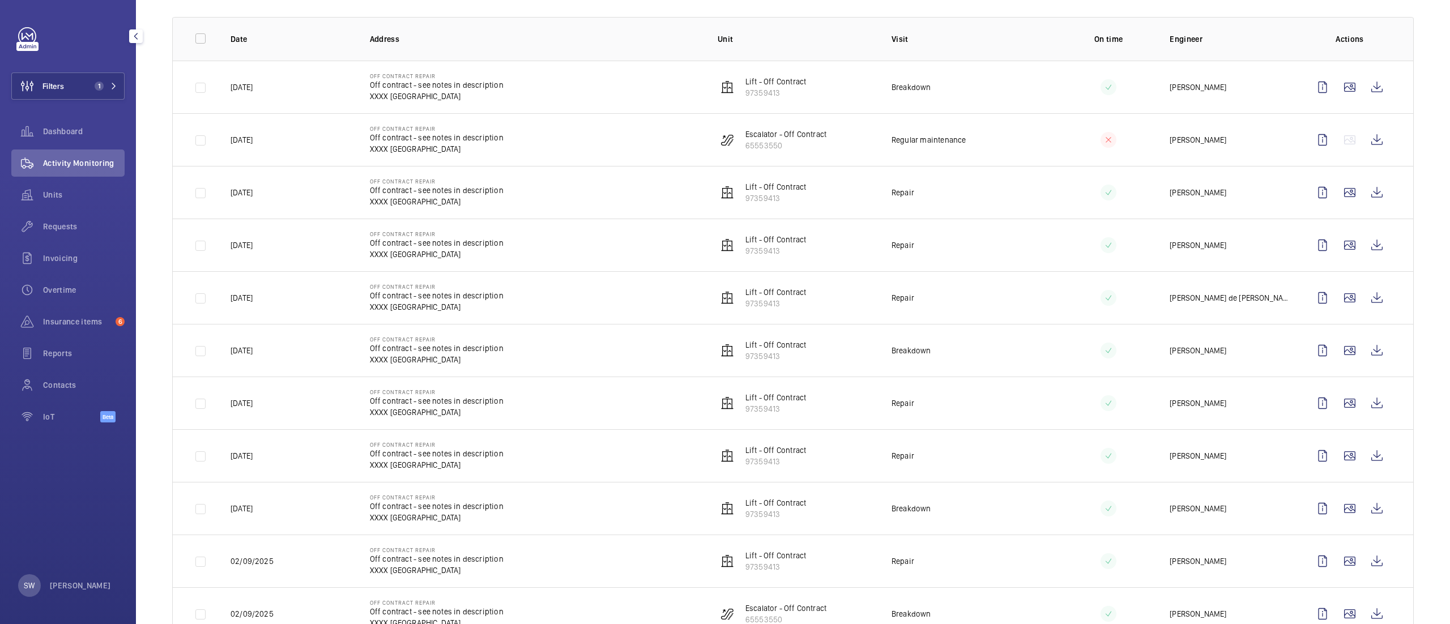
scroll to position [200, 0]
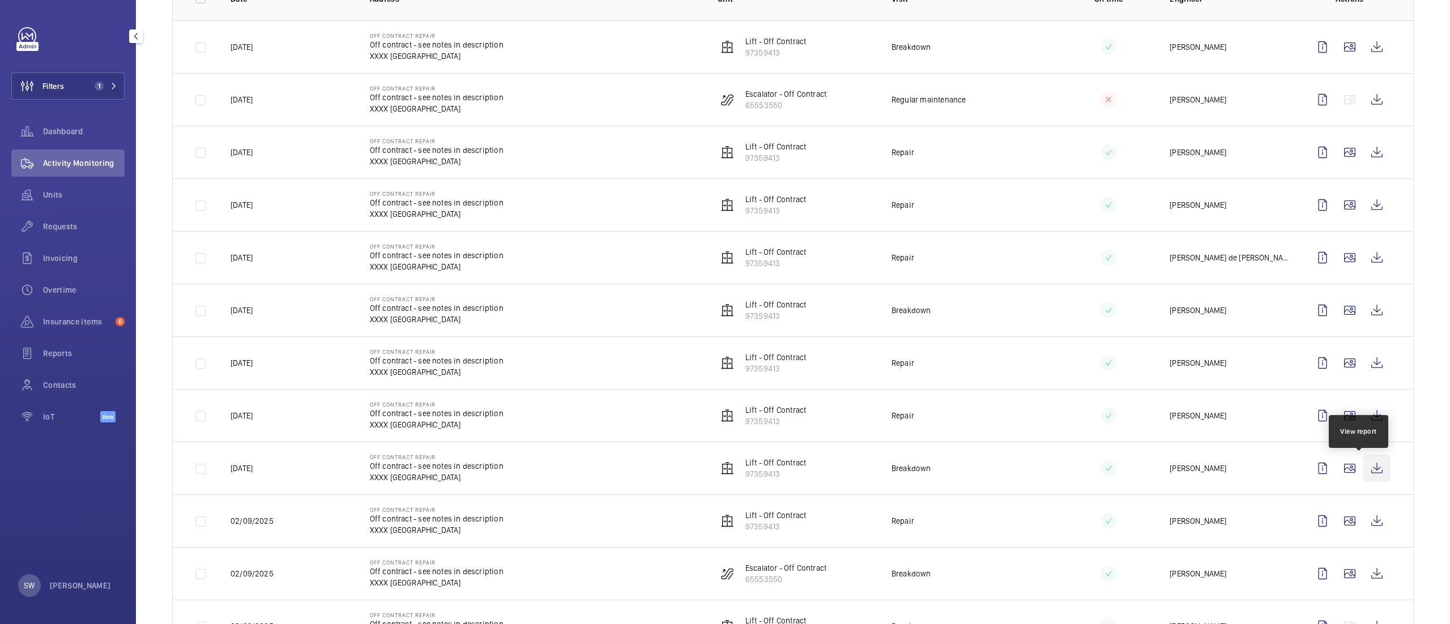
click at [1363, 468] on wm-front-icon-button at bounding box center [1376, 468] width 27 height 27
click at [1363, 417] on wm-front-icon-button at bounding box center [1376, 415] width 27 height 27
click at [76, 232] on div "Requests" at bounding box center [67, 226] width 113 height 27
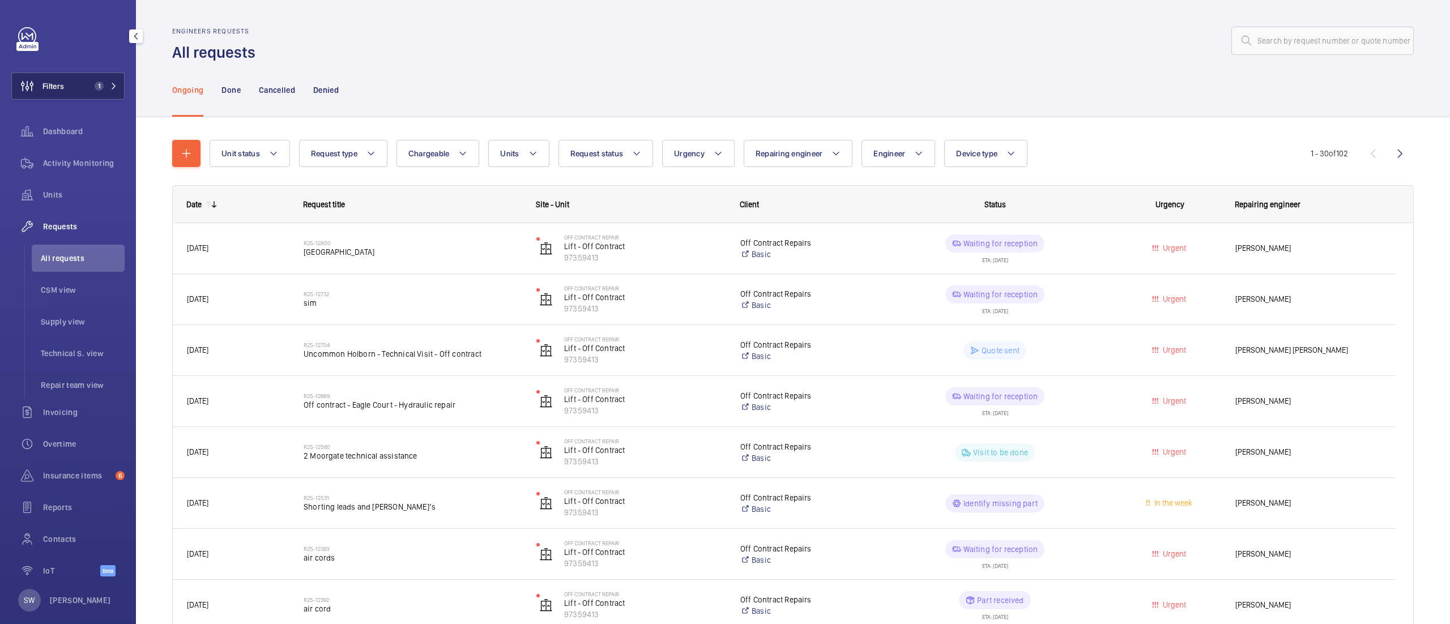
click at [83, 94] on button "Filters 1" at bounding box center [67, 86] width 113 height 27
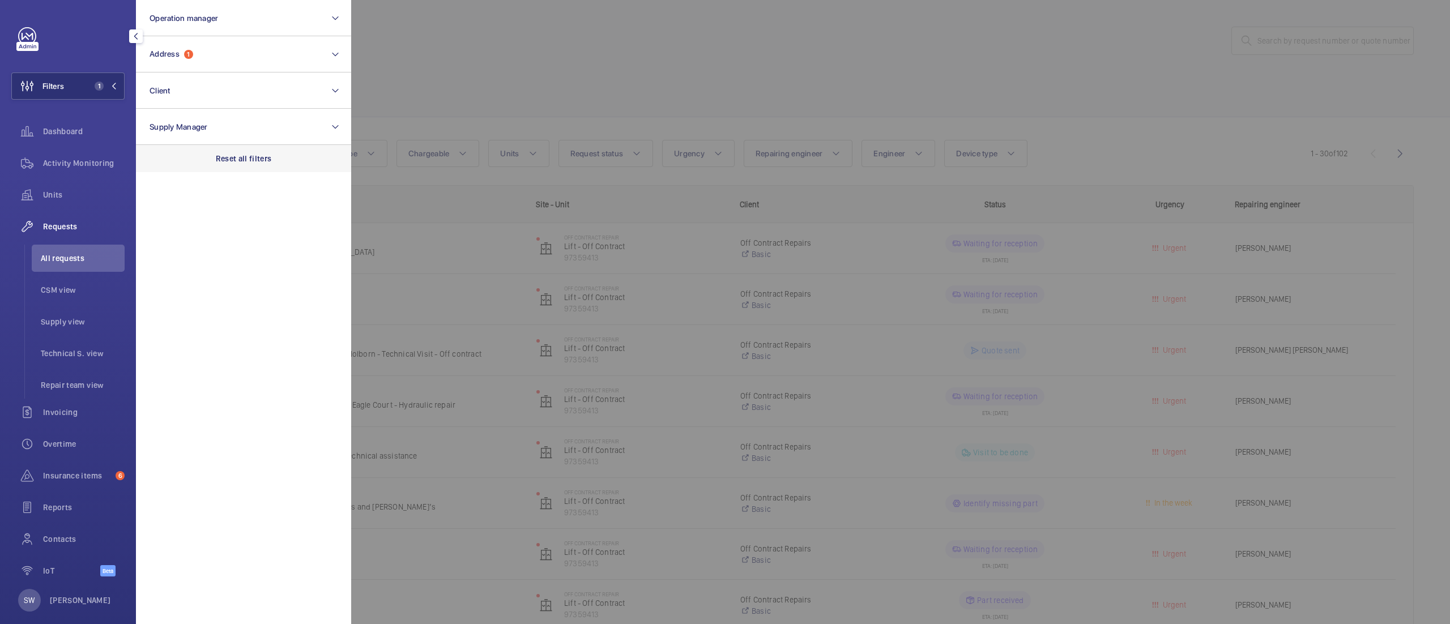
click at [234, 163] on p "Reset all filters" at bounding box center [244, 158] width 56 height 11
click at [212, 87] on button "Client" at bounding box center [243, 91] width 215 height 36
type input "aka"
click at [219, 160] on span "The Prince Aka toki [GEOGRAPHIC_DATA]" at bounding box center [245, 163] width 156 height 11
click at [164, 160] on input "The Prince Aka toki [GEOGRAPHIC_DATA]" at bounding box center [153, 163] width 23 height 23
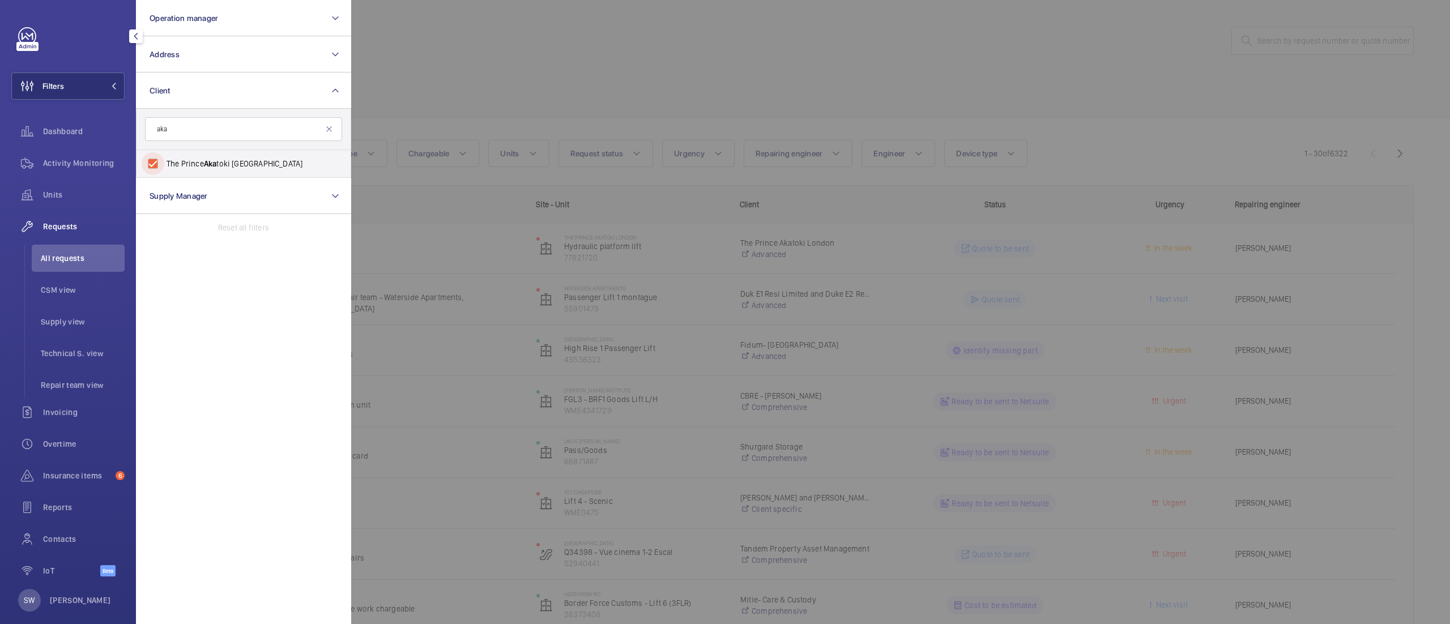
checkbox input "true"
click at [590, 86] on div at bounding box center [1076, 312] width 1450 height 624
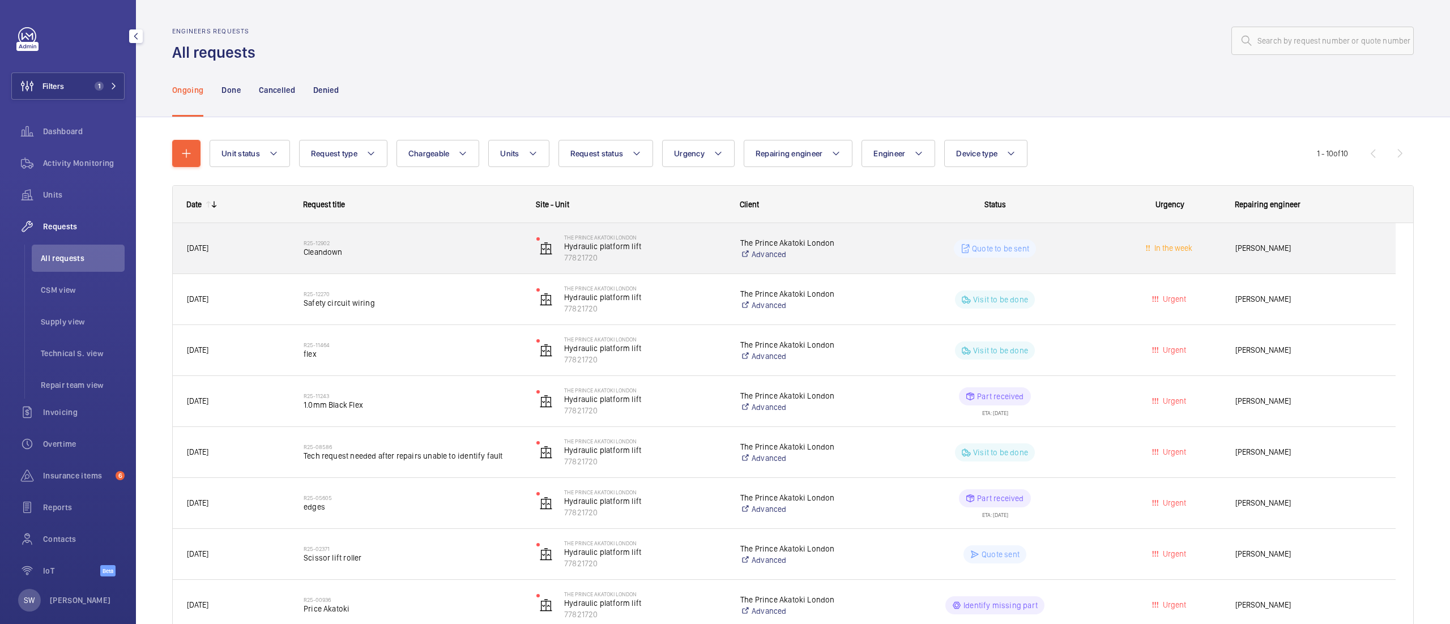
click at [409, 252] on span "Cleandown" at bounding box center [413, 251] width 218 height 11
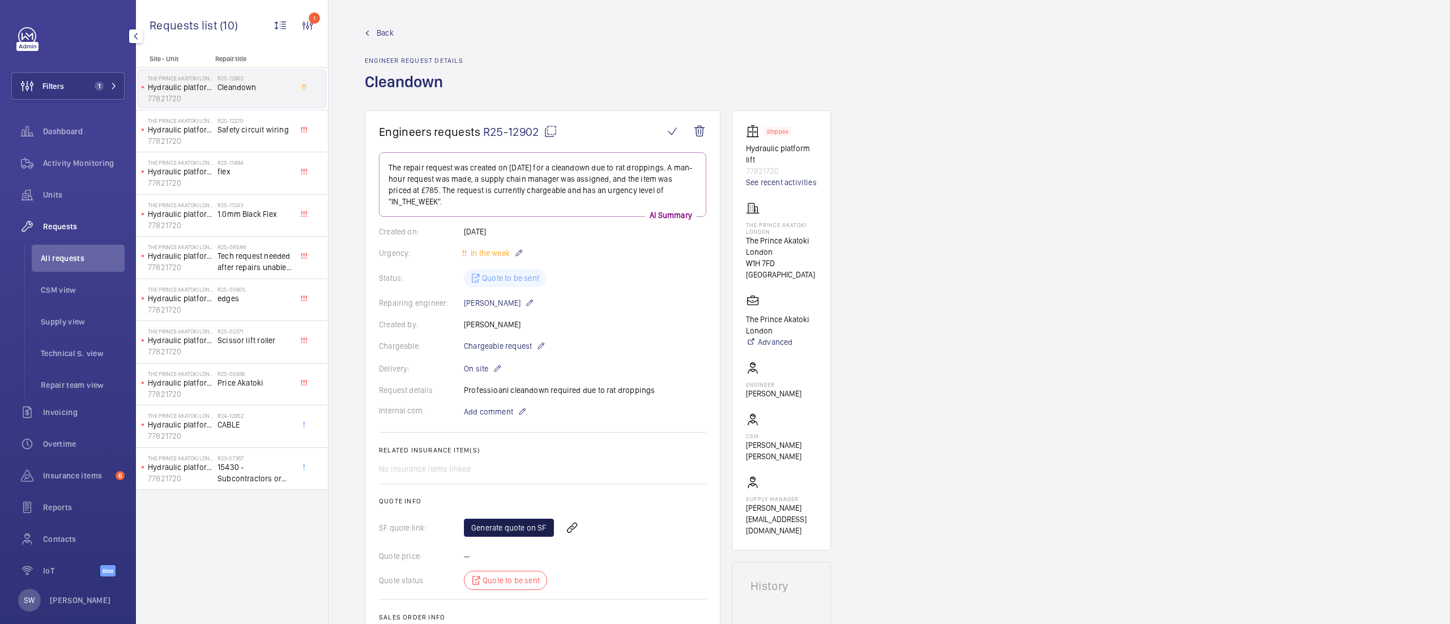
click at [486, 526] on link "Generate quote on SF" at bounding box center [509, 528] width 90 height 18
click at [63, 86] on span "Filters" at bounding box center [53, 85] width 22 height 11
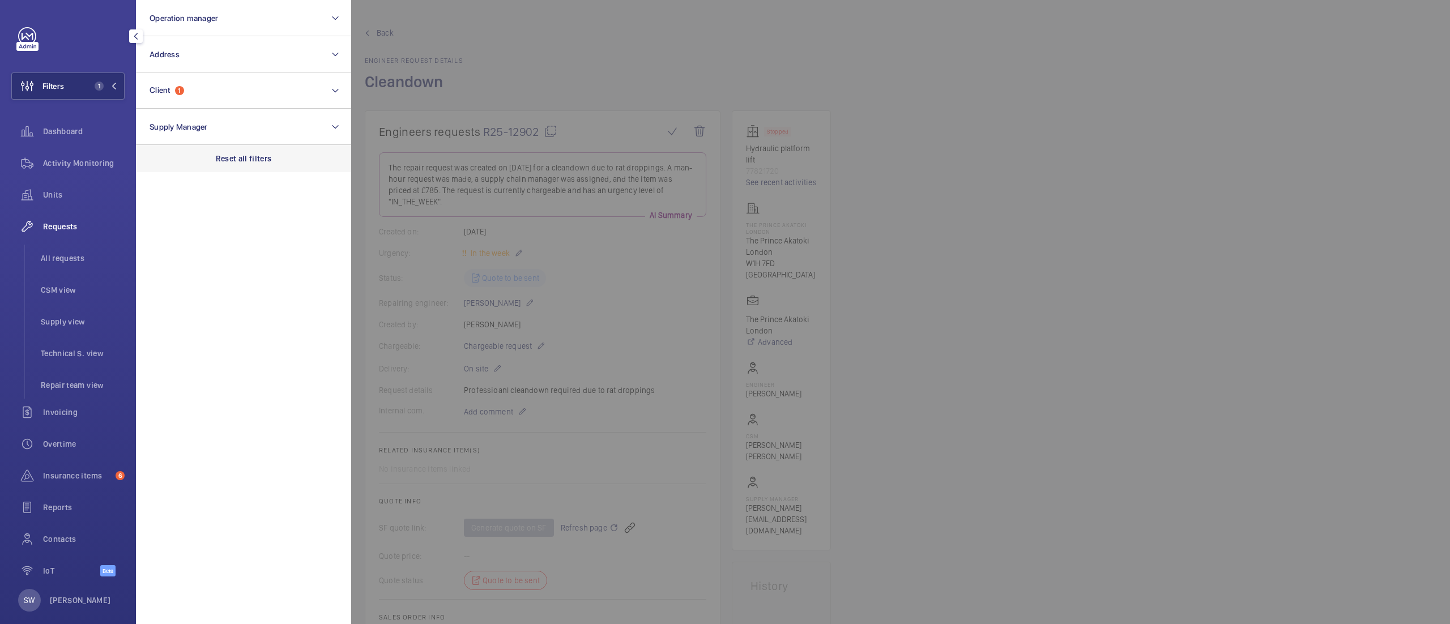
click at [296, 154] on div "Reset all filters" at bounding box center [243, 158] width 215 height 27
click at [254, 90] on button "Client" at bounding box center [243, 91] width 215 height 36
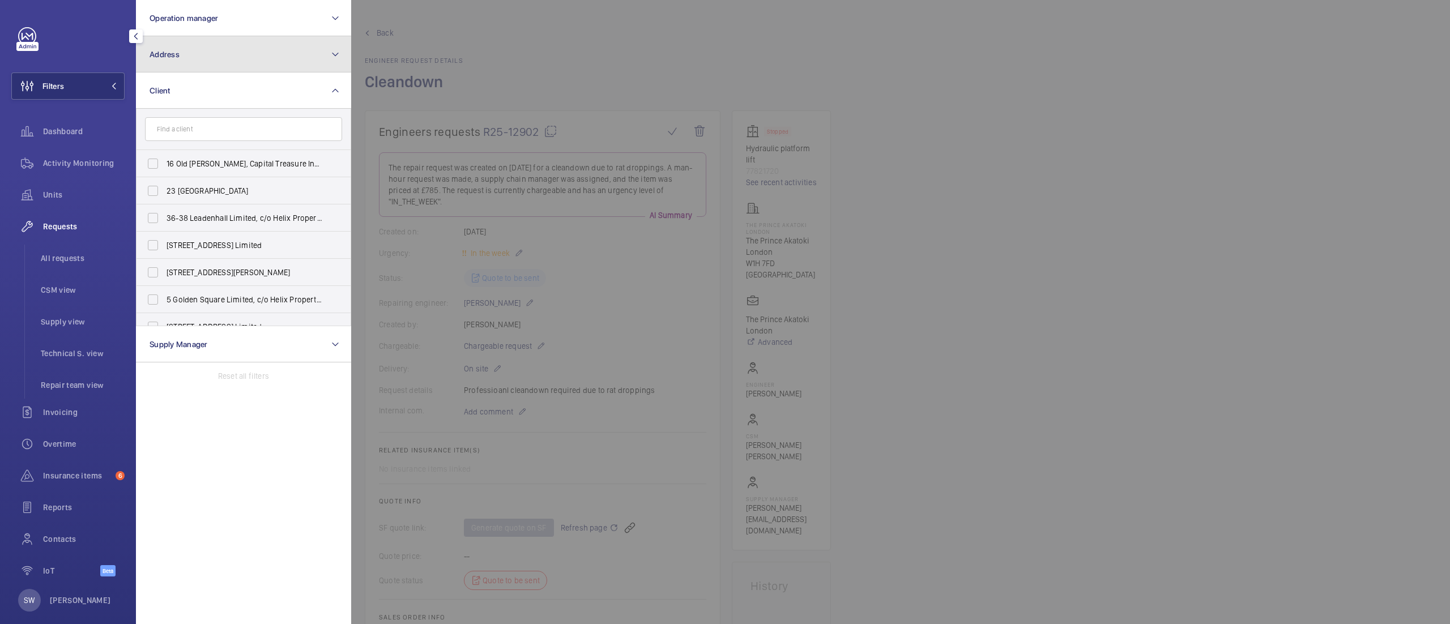
click at [248, 65] on button "Address" at bounding box center [243, 54] width 215 height 36
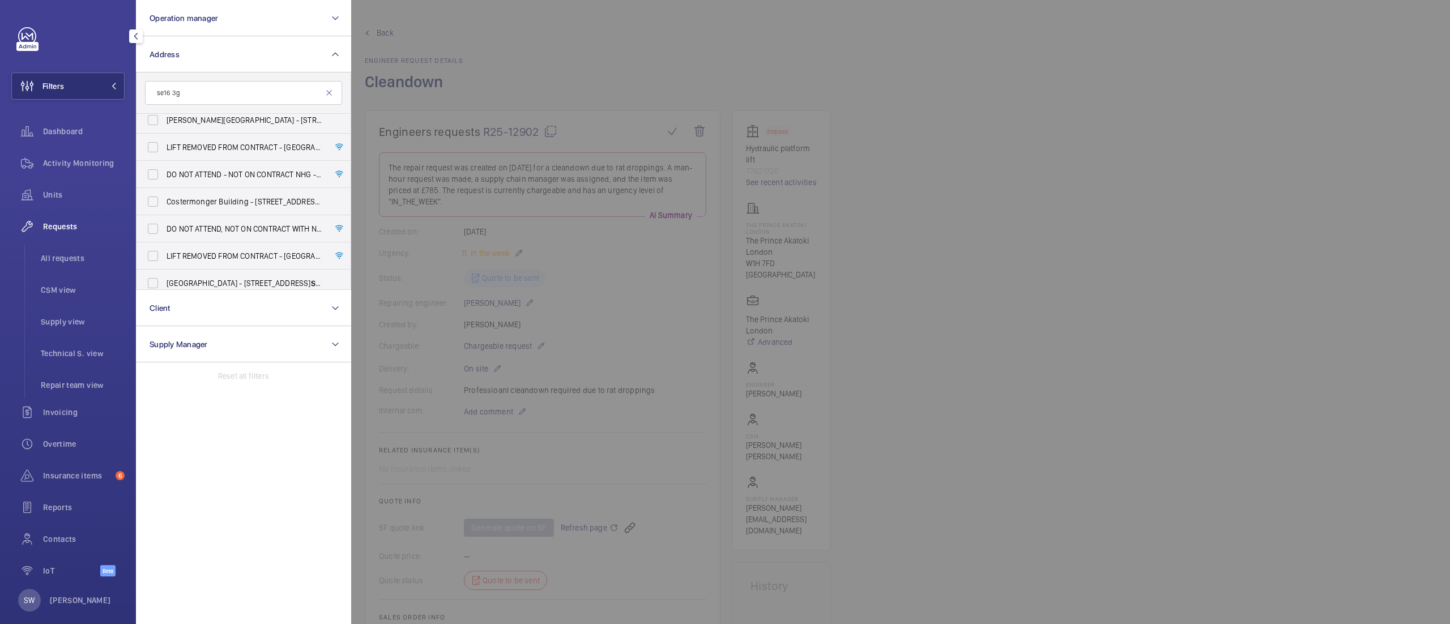
scroll to position [41, 0]
type input "se16 3g"
drag, startPoint x: 236, startPoint y: 95, endPoint x: 103, endPoint y: 102, distance: 132.7
click at [102, 100] on div "Filters Operation manager Address se16 3g DO NOT ATTEND, NOT ON CONTRACT WITH N…" at bounding box center [67, 308] width 113 height 562
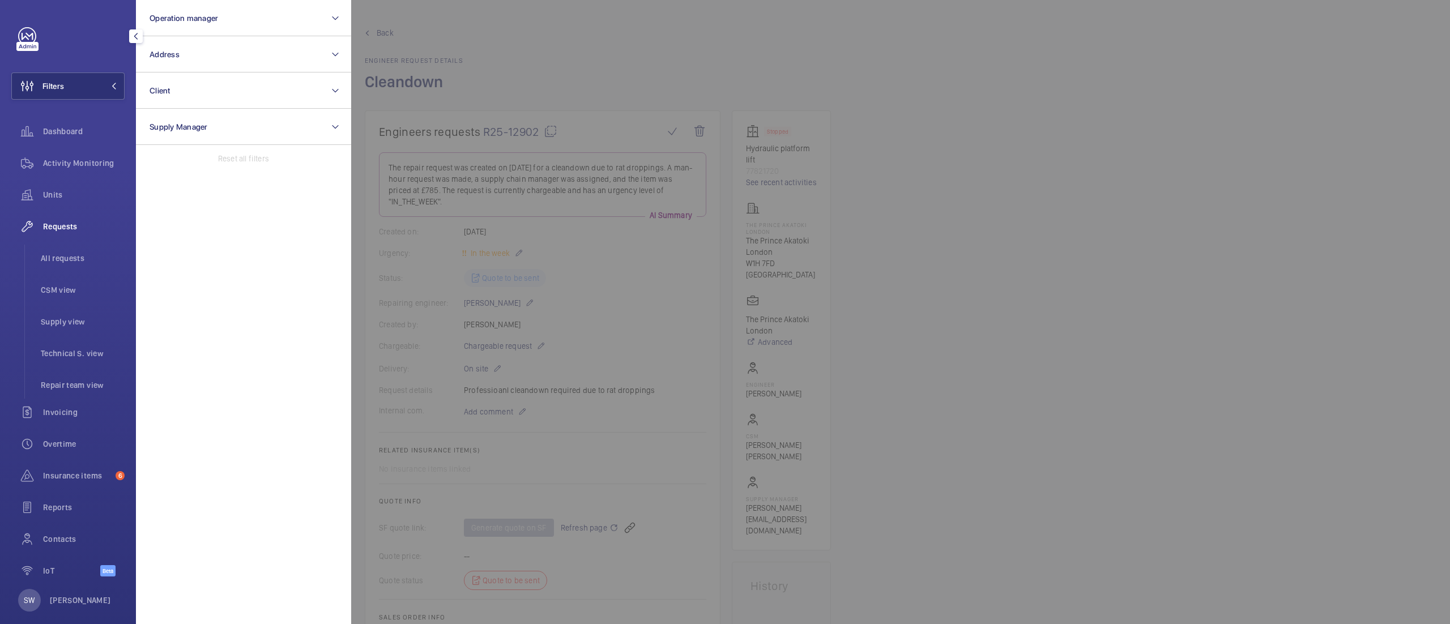
click at [80, 257] on span "All requests" at bounding box center [83, 258] width 84 height 11
click at [1344, 23] on div at bounding box center [1076, 312] width 1450 height 624
click at [1333, 34] on input "text" at bounding box center [1322, 41] width 182 height 28
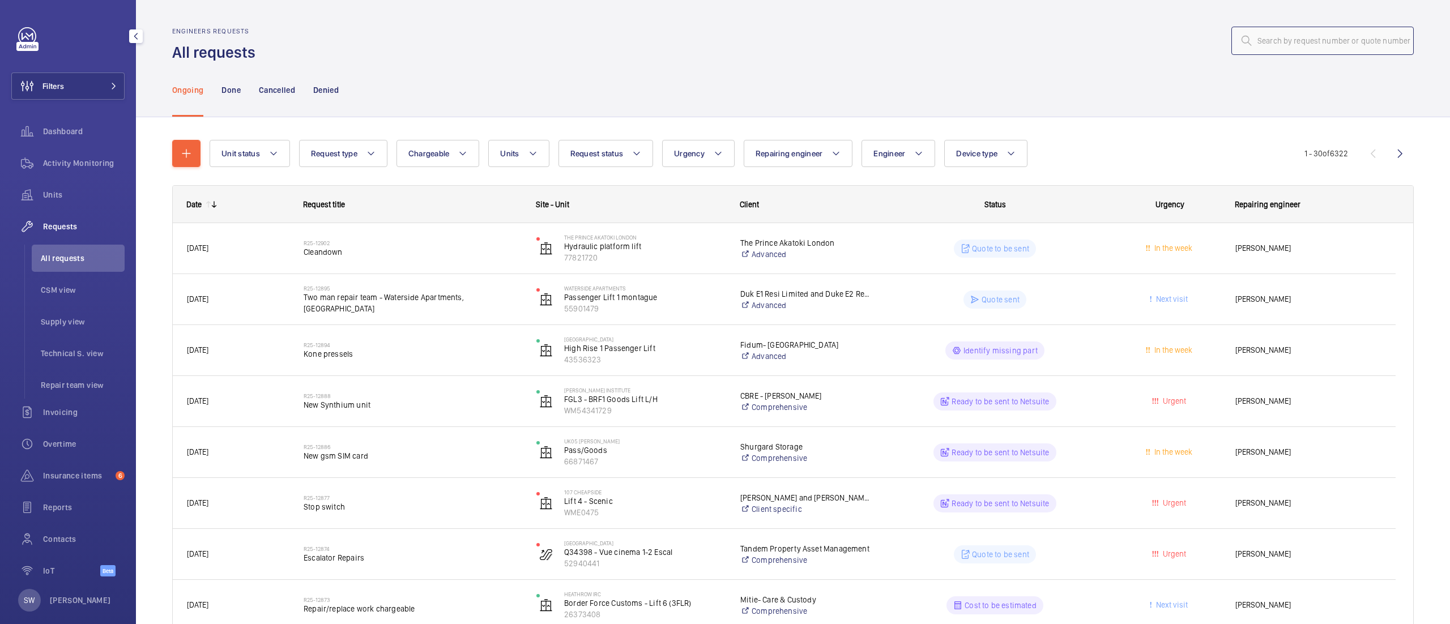
paste input "R25-05373"
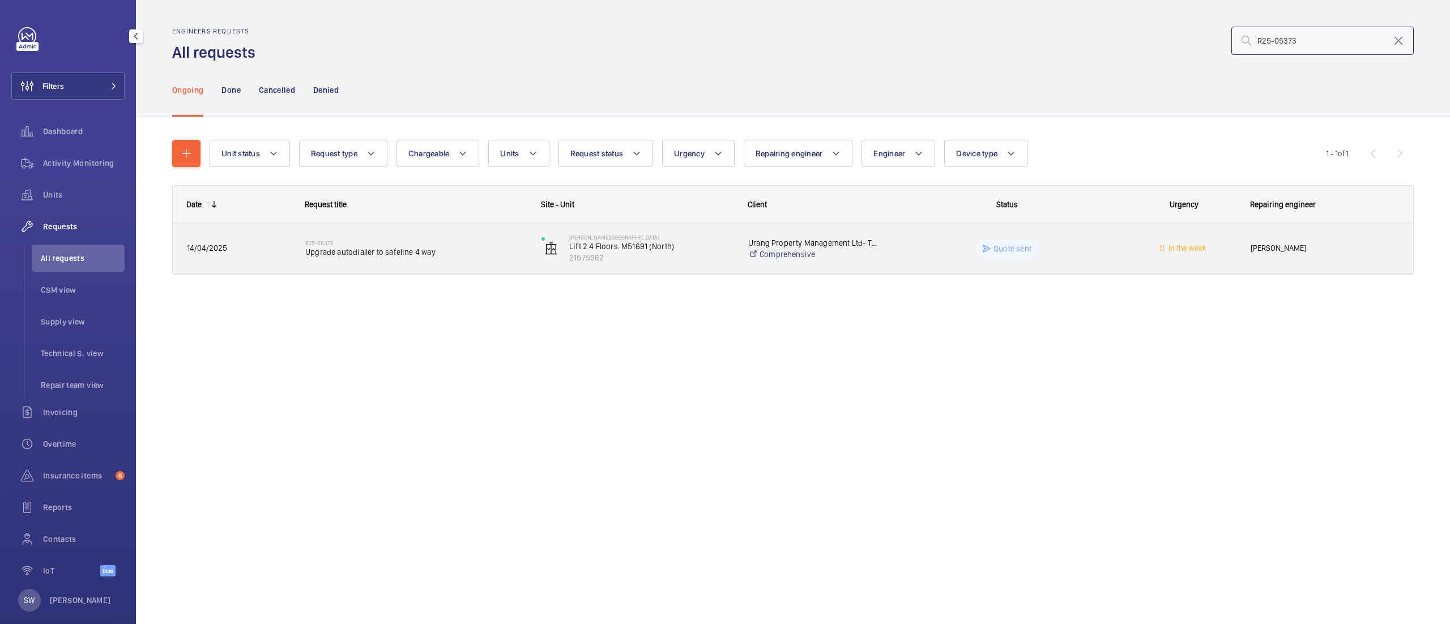
type input "R25-05373"
click at [413, 246] on span "Upgrade autodialler to safeline 4 way" at bounding box center [415, 251] width 221 height 11
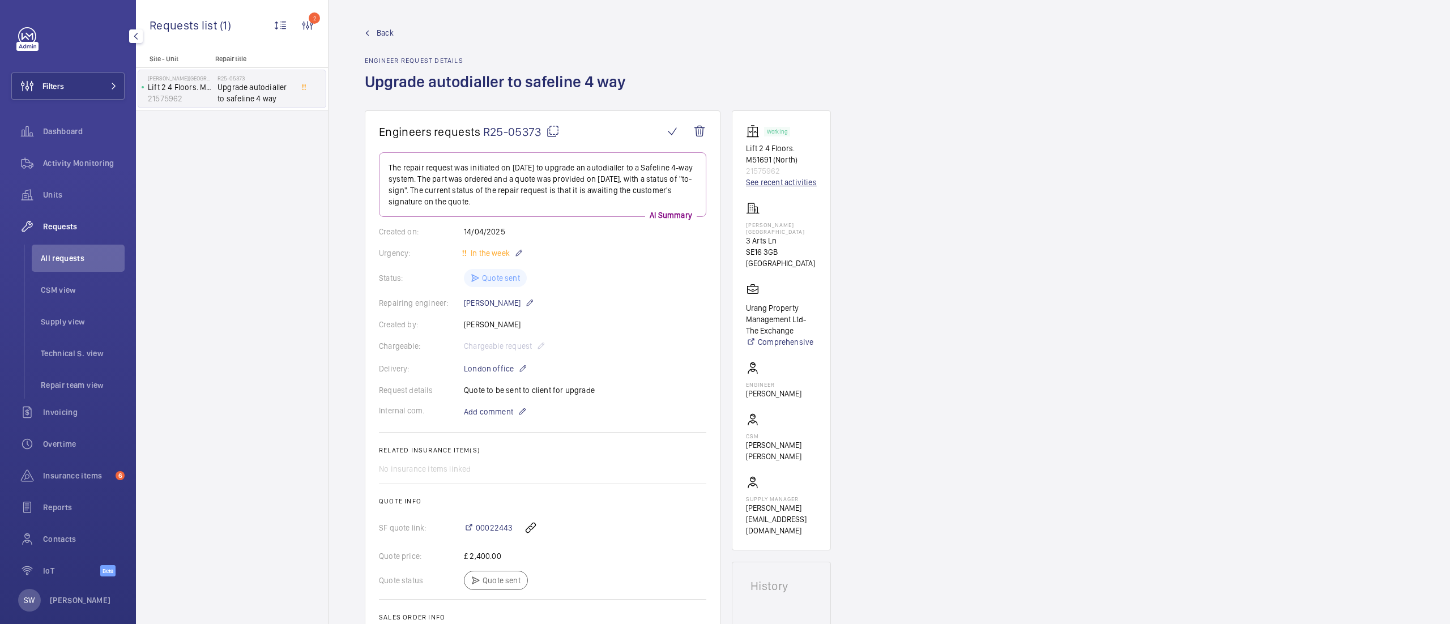
click at [789, 187] on link "See recent activities" at bounding box center [781, 182] width 71 height 11
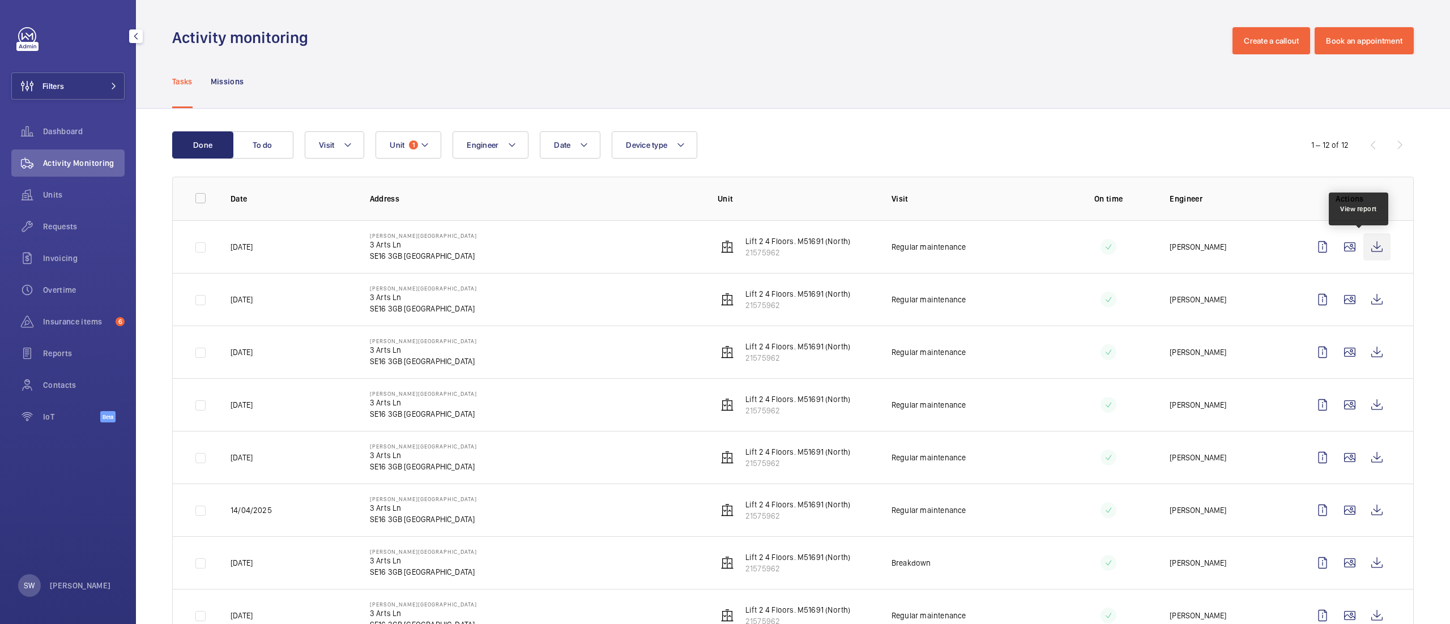
click at [1363, 246] on wm-front-icon-button at bounding box center [1376, 246] width 27 height 27
click at [766, 249] on p "21575962" at bounding box center [797, 252] width 105 height 11
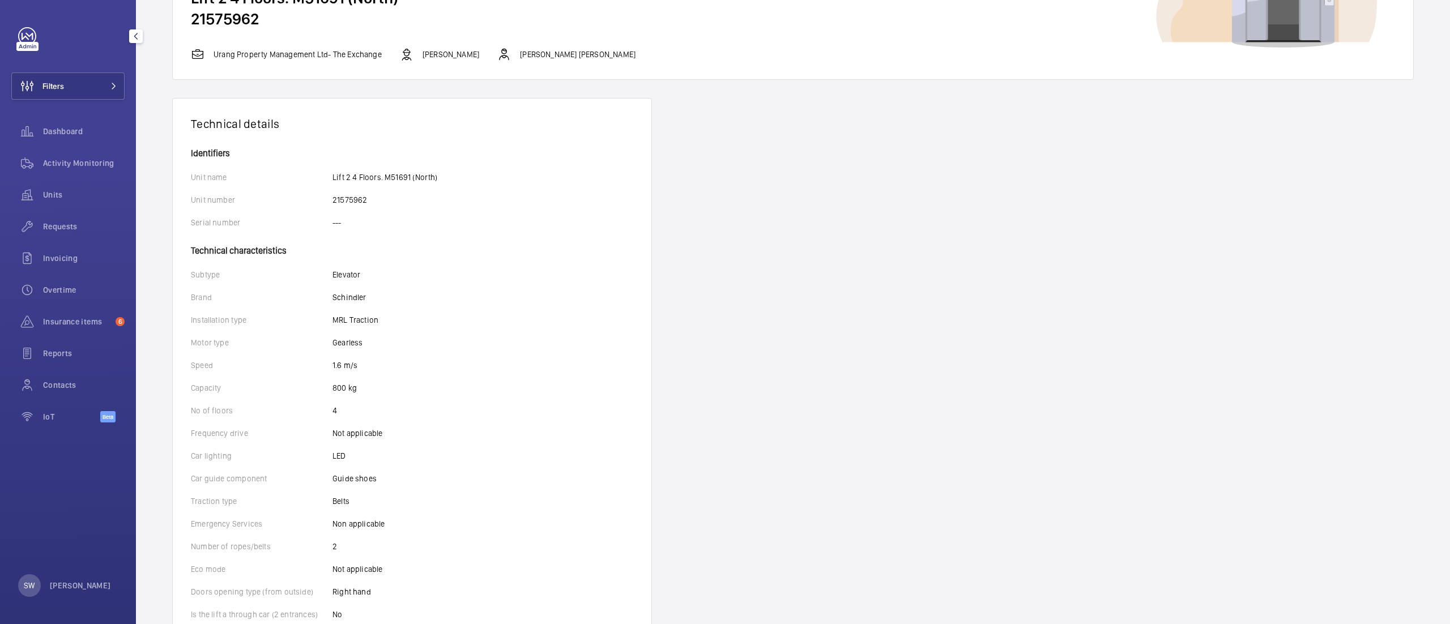
scroll to position [125, 0]
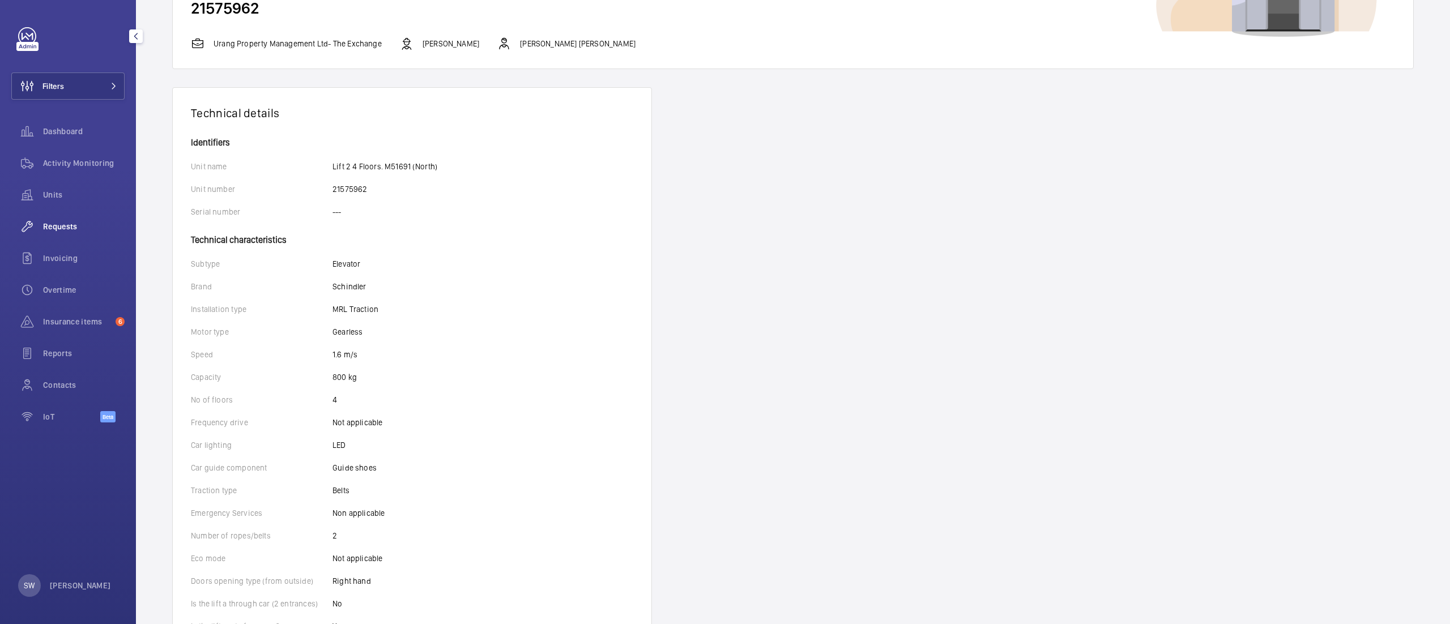
click at [74, 231] on span "Requests" at bounding box center [84, 226] width 82 height 11
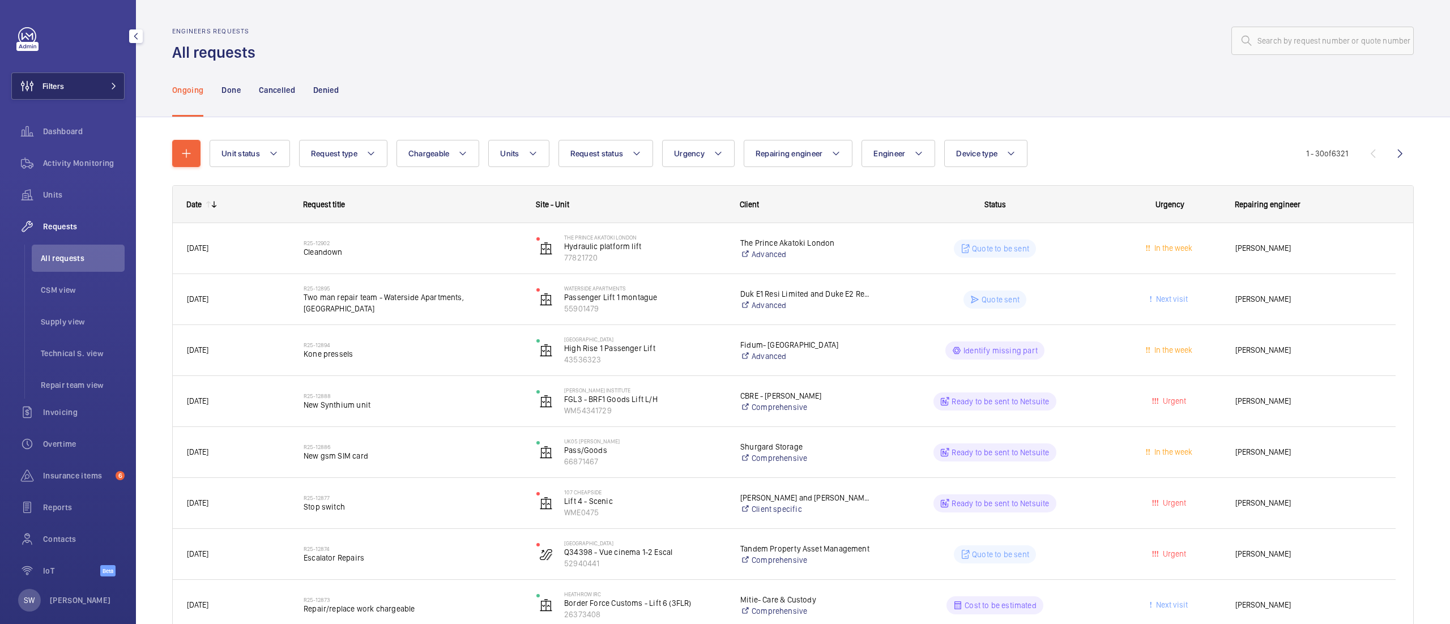
click at [73, 88] on button "Filters" at bounding box center [67, 86] width 113 height 27
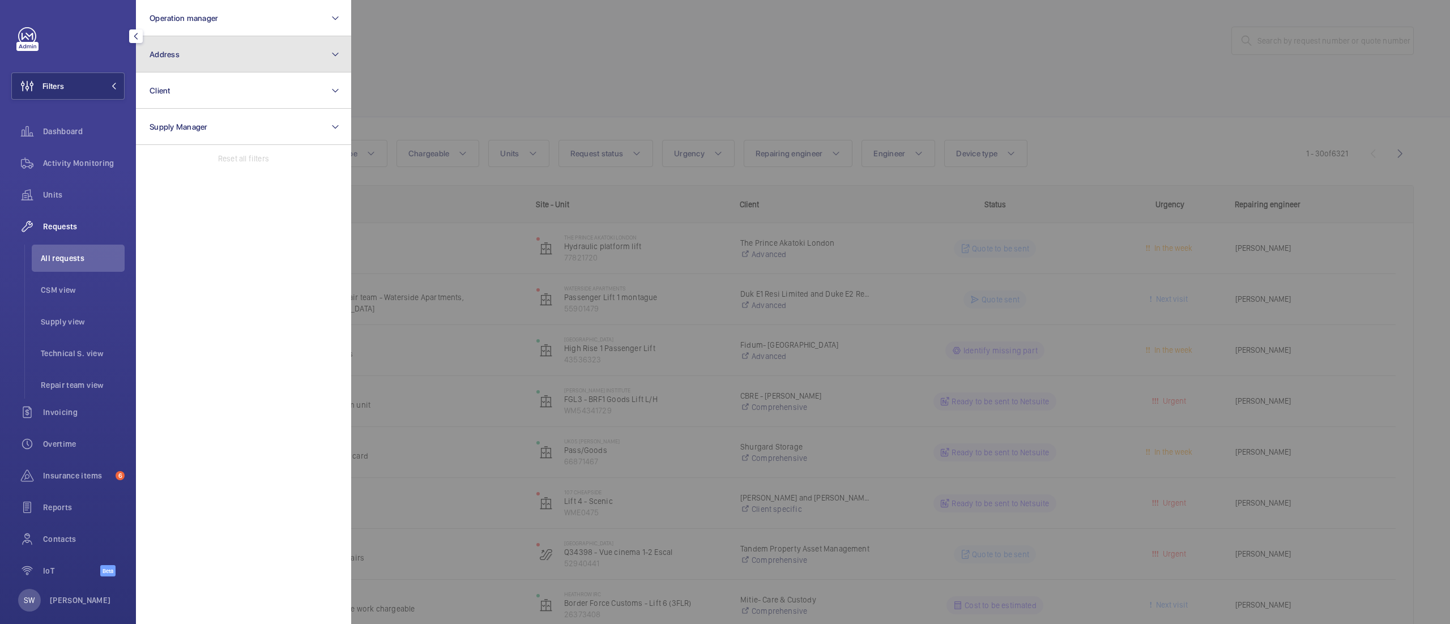
click at [280, 63] on button "Address" at bounding box center [243, 54] width 215 height 36
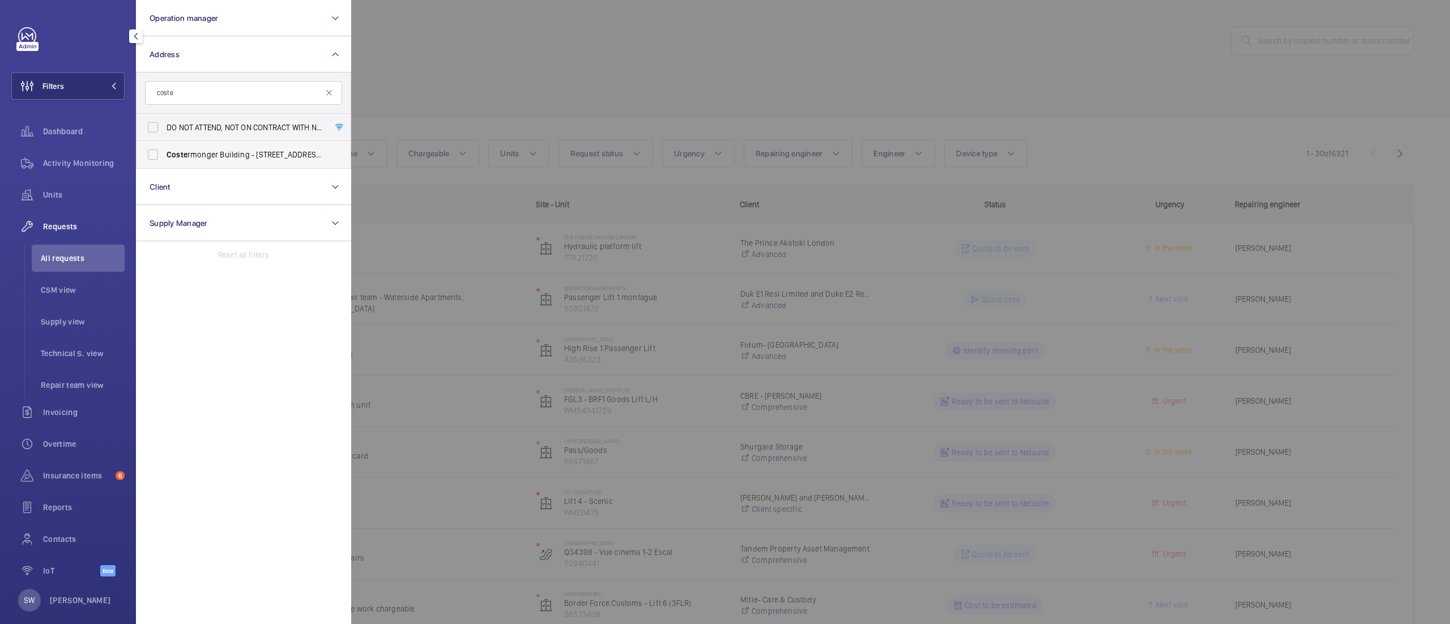
type input "coste"
click at [235, 156] on span "Coste rmonger Building - [STREET_ADDRESS]" at bounding box center [245, 154] width 156 height 11
click at [164, 156] on input "Coste rmonger Building - [STREET_ADDRESS]" at bounding box center [153, 154] width 23 height 23
checkbox input "true"
click at [78, 194] on span "Units" at bounding box center [84, 194] width 82 height 11
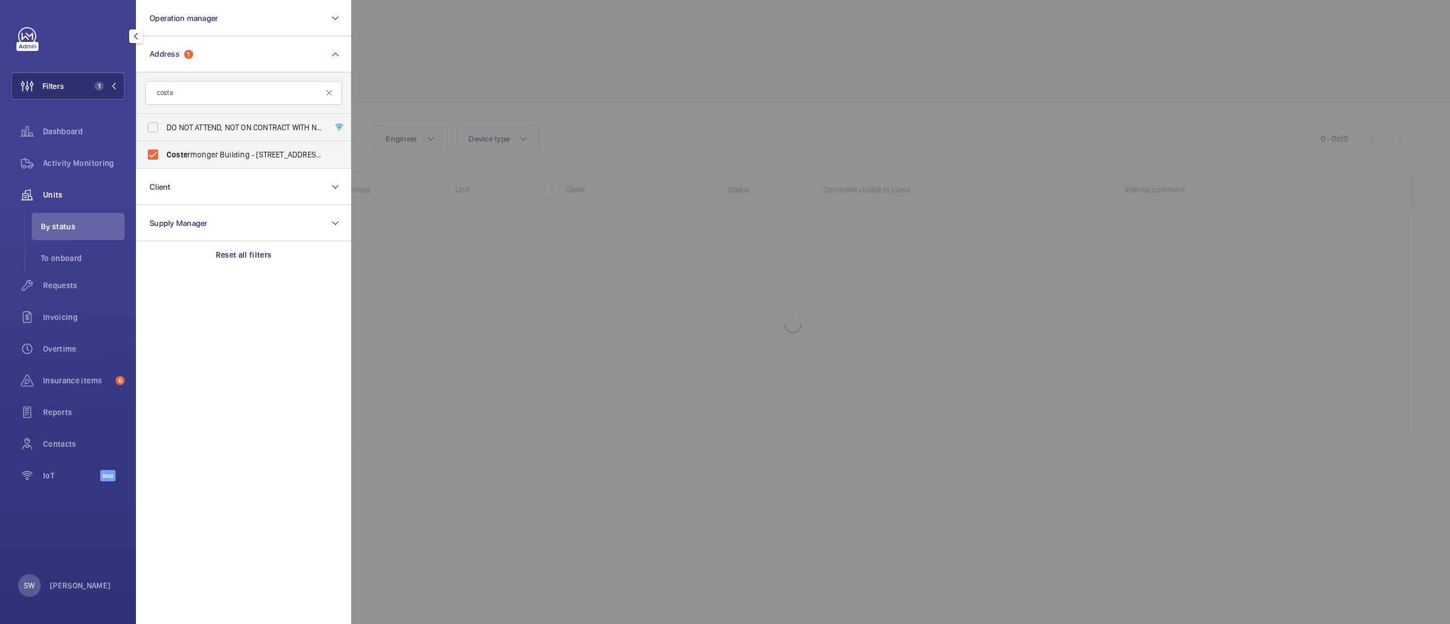
click at [635, 100] on div at bounding box center [1076, 312] width 1450 height 624
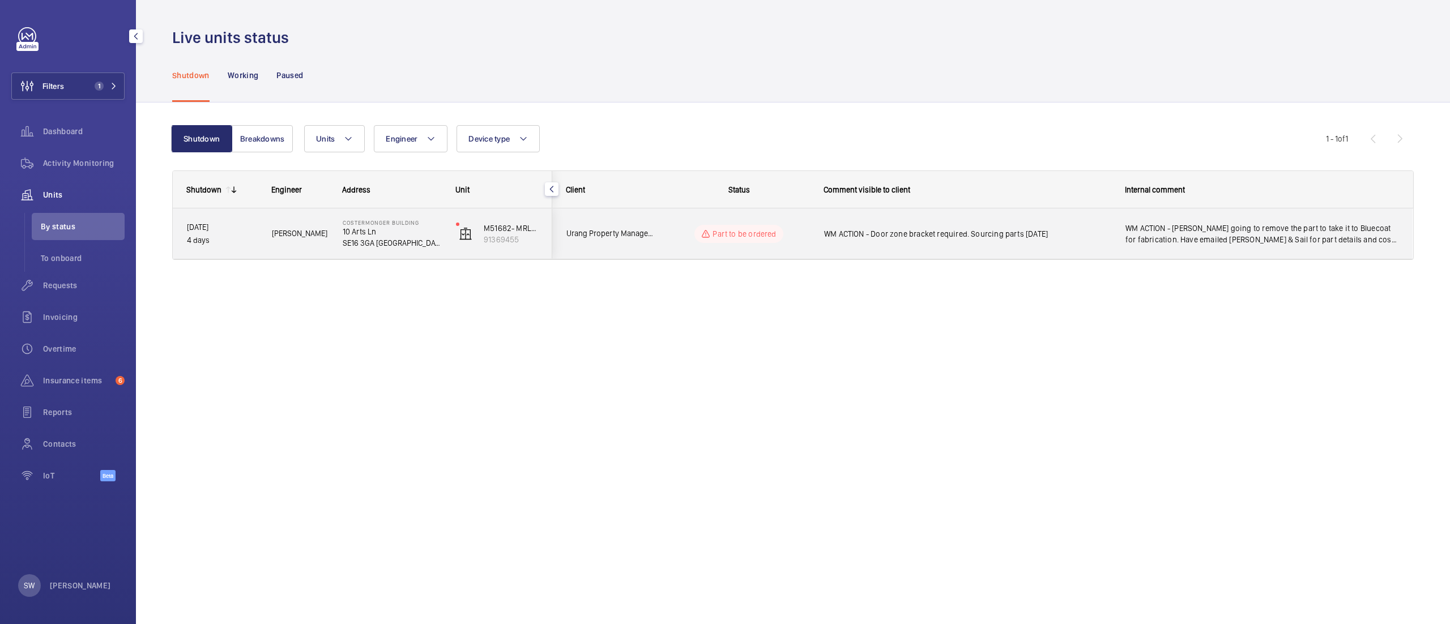
click at [1195, 235] on span "WM ACTION - [PERSON_NAME] going to remove the part to take it to Bluecoat for f…" at bounding box center [1262, 234] width 273 height 23
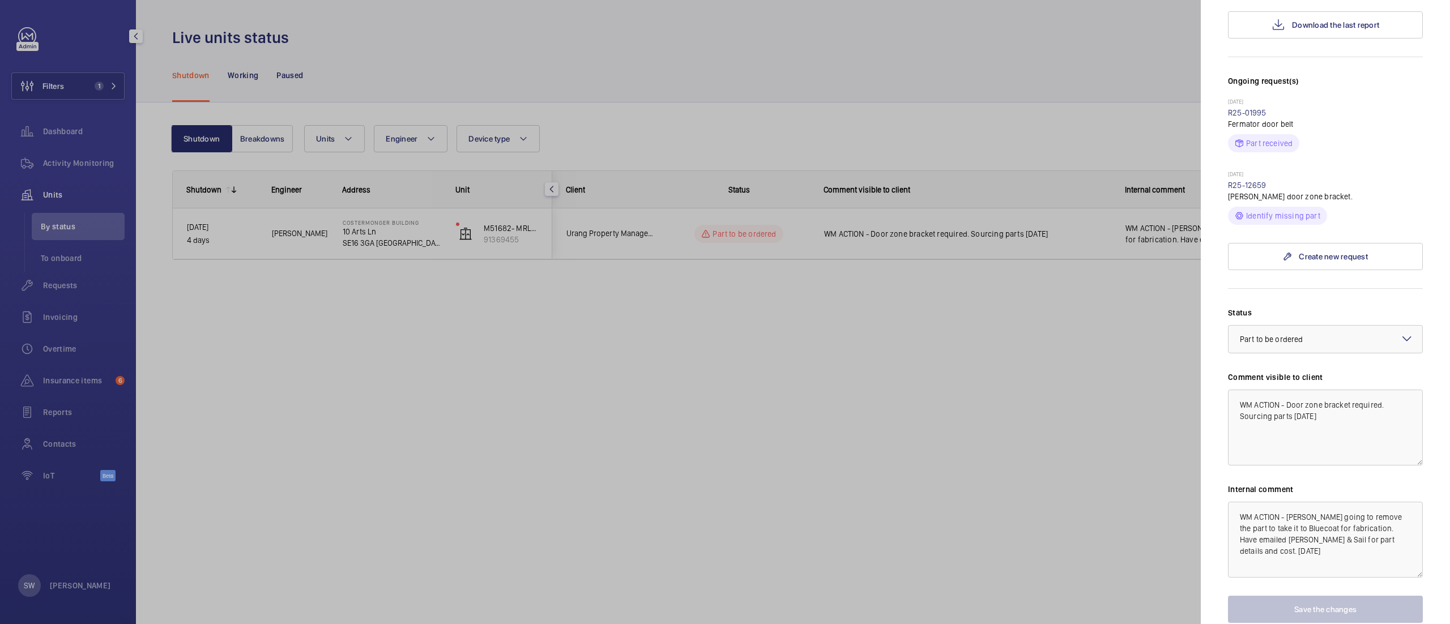
scroll to position [330, 0]
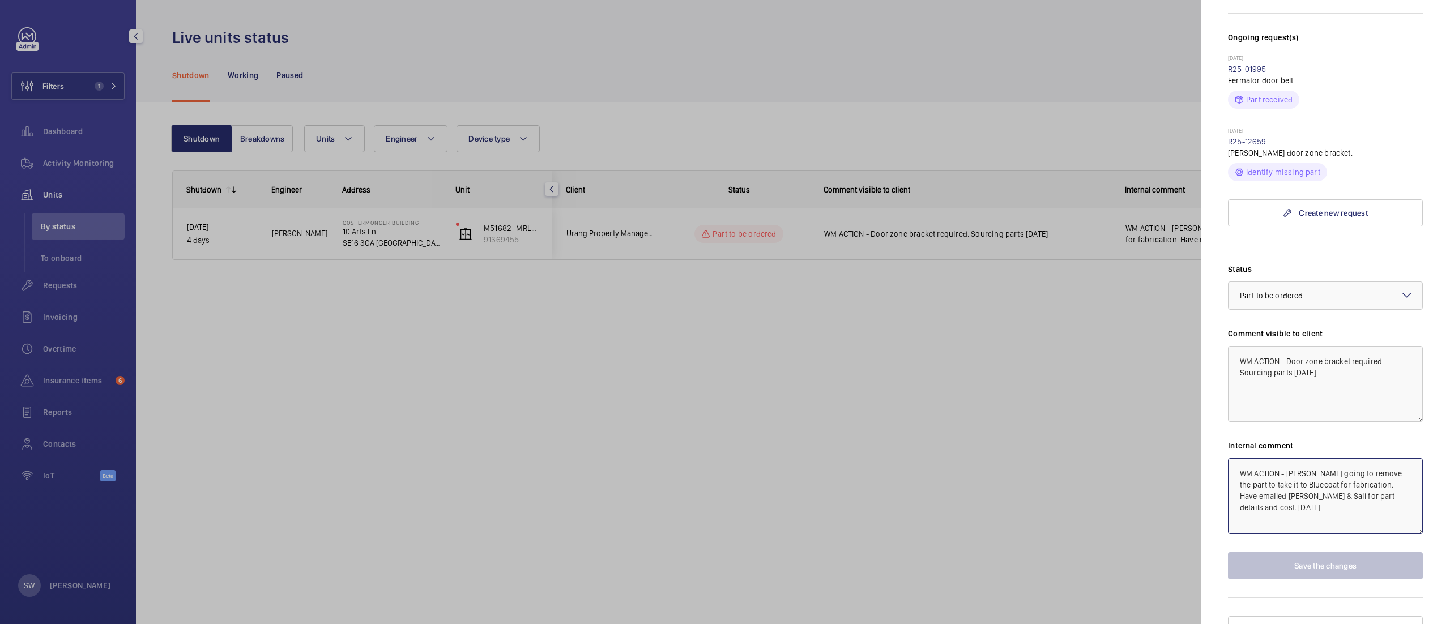
drag, startPoint x: 1305, startPoint y: 489, endPoint x: 1227, endPoint y: 446, distance: 89.5
click at [1227, 446] on mat-sidenav "Stopped unit Costermonger Building [STREET_ADDRESS] Urang Property Management L…" at bounding box center [1325, 312] width 249 height 624
click at [1213, 371] on mat-sidenav "Stopped unit Costermonger Building [STREET_ADDRESS] Urang Property Management L…" at bounding box center [1325, 312] width 249 height 624
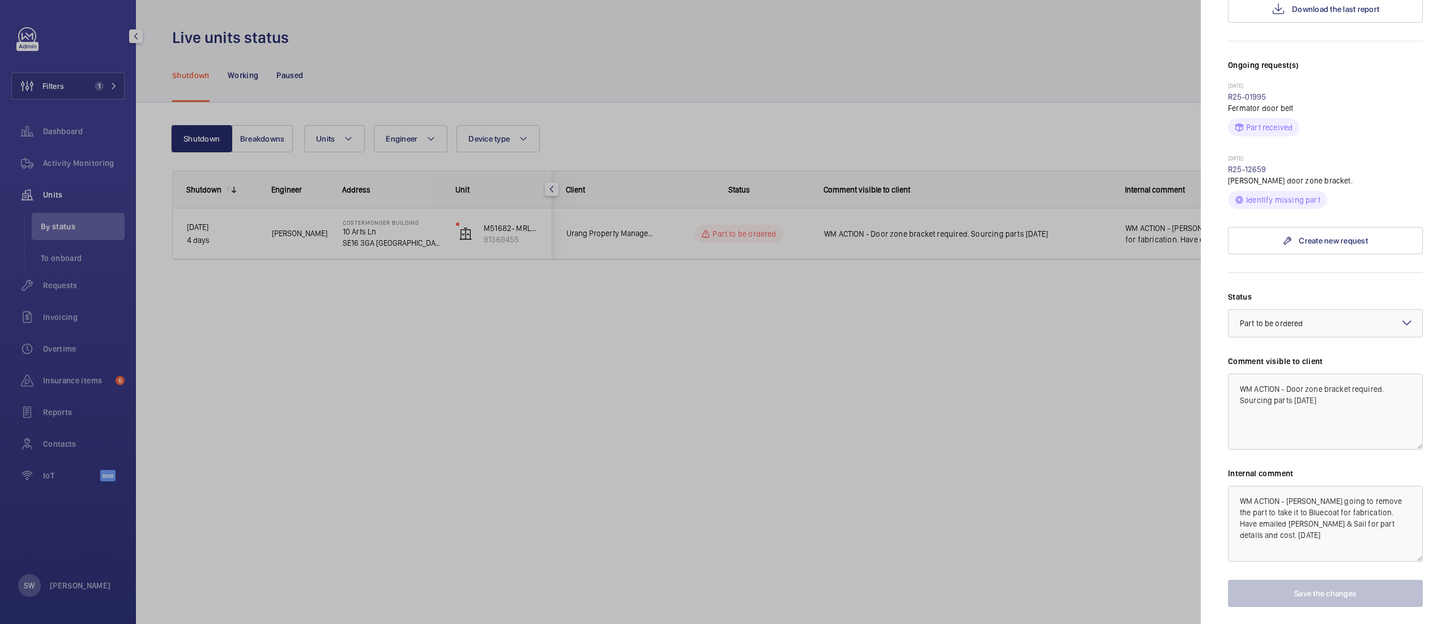
scroll to position [309, 0]
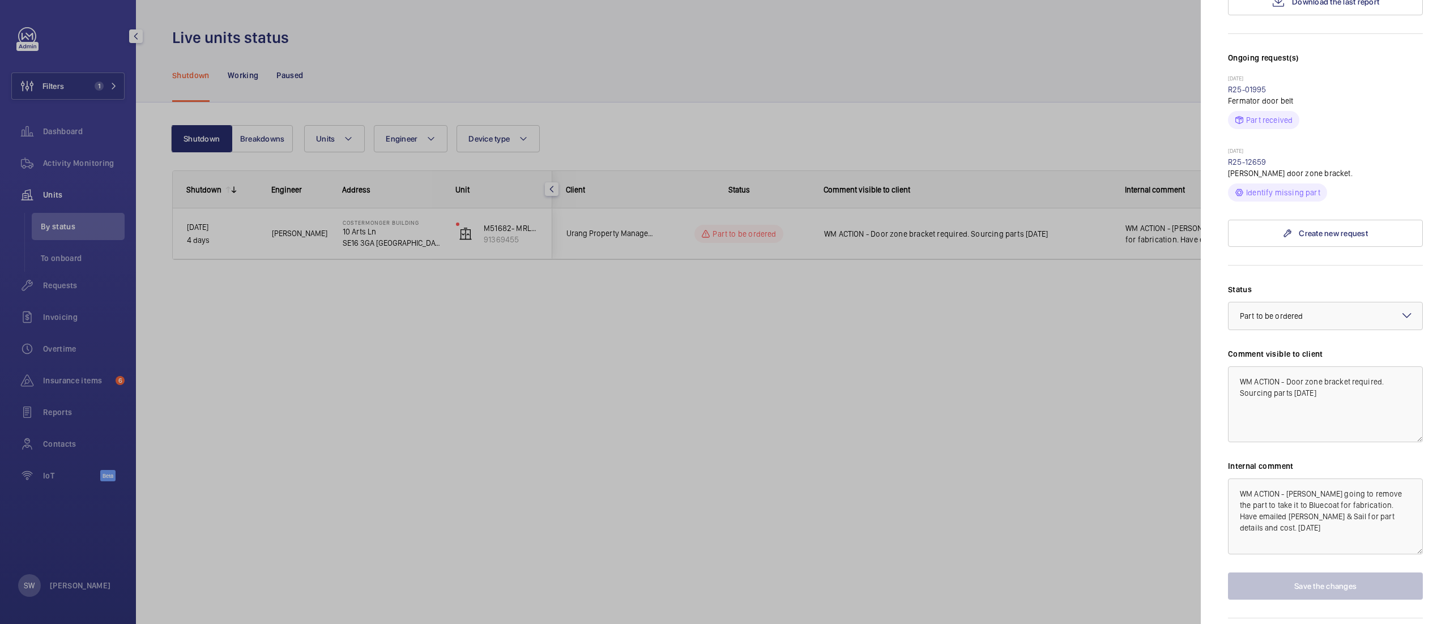
click at [637, 467] on div at bounding box center [725, 312] width 1450 height 624
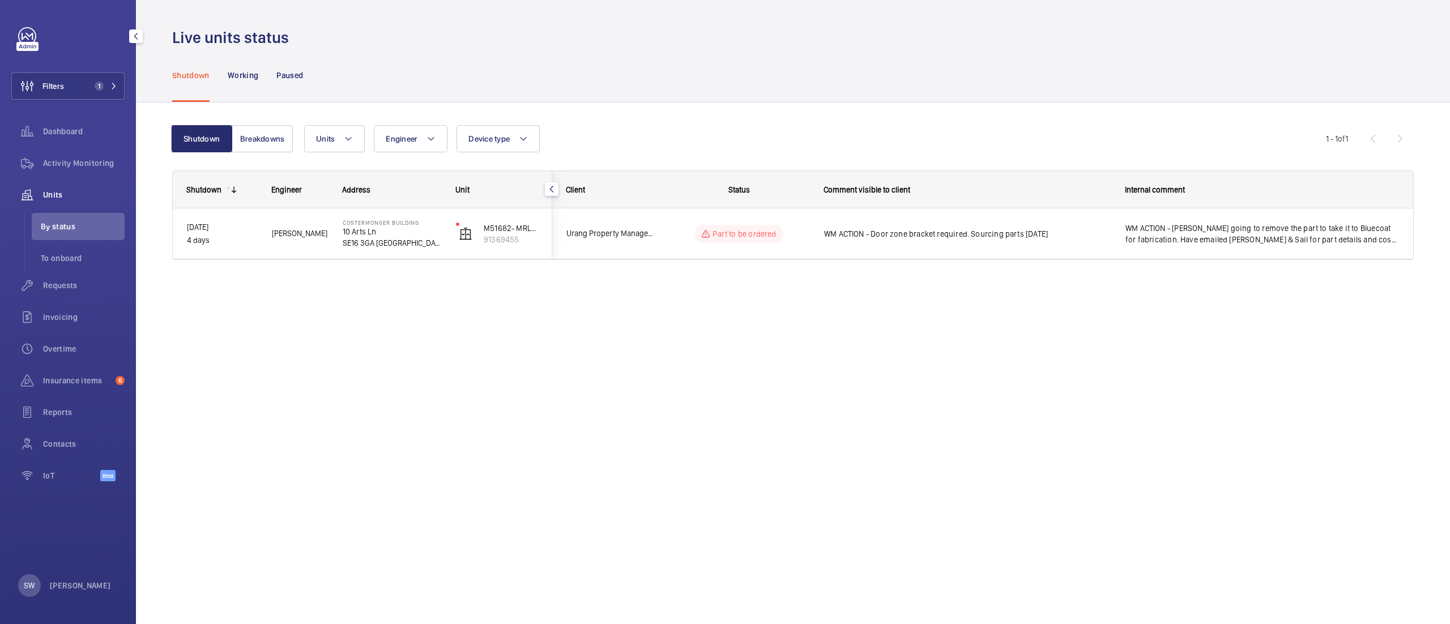
scroll to position [0, 0]
click at [69, 91] on button "Filters 1" at bounding box center [67, 86] width 113 height 27
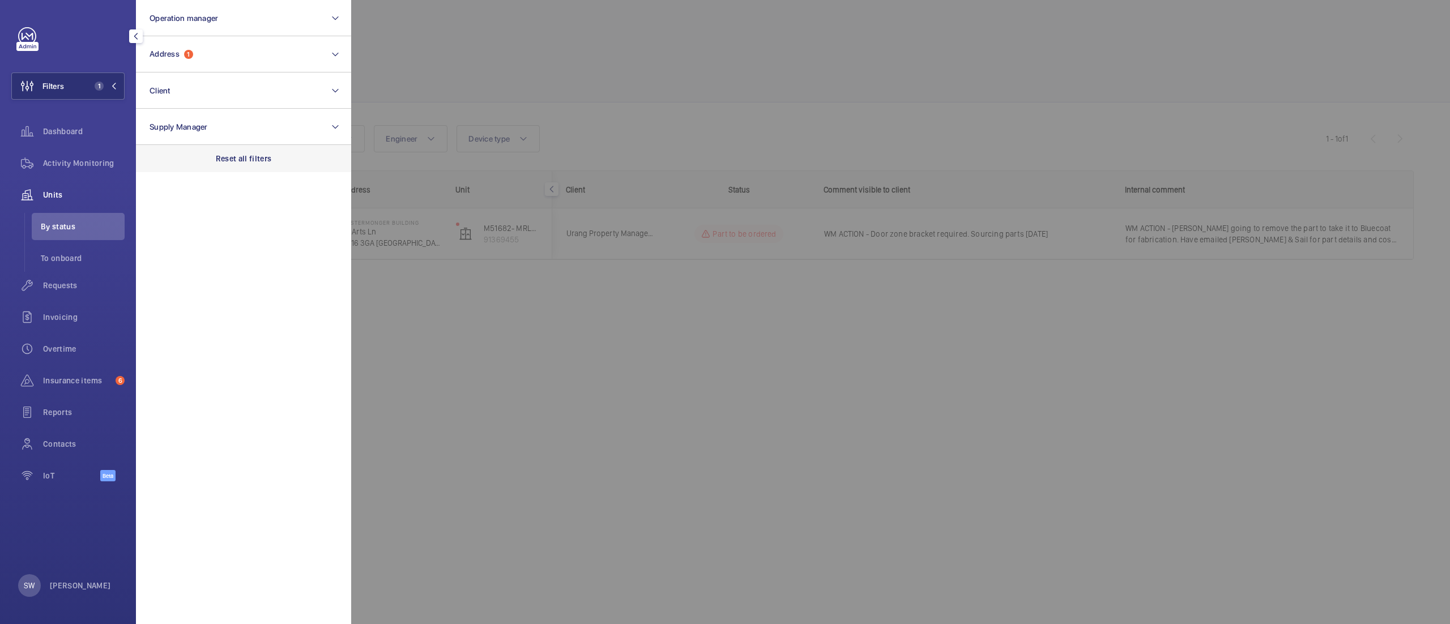
click at [275, 160] on div "Reset all filters" at bounding box center [243, 158] width 215 height 27
click at [227, 86] on button "Client" at bounding box center [243, 91] width 215 height 36
type input "akatoki"
click at [209, 167] on span "Akatoki" at bounding box center [217, 163] width 27 height 9
click at [164, 167] on input "The Prince Akatoki London" at bounding box center [153, 163] width 23 height 23
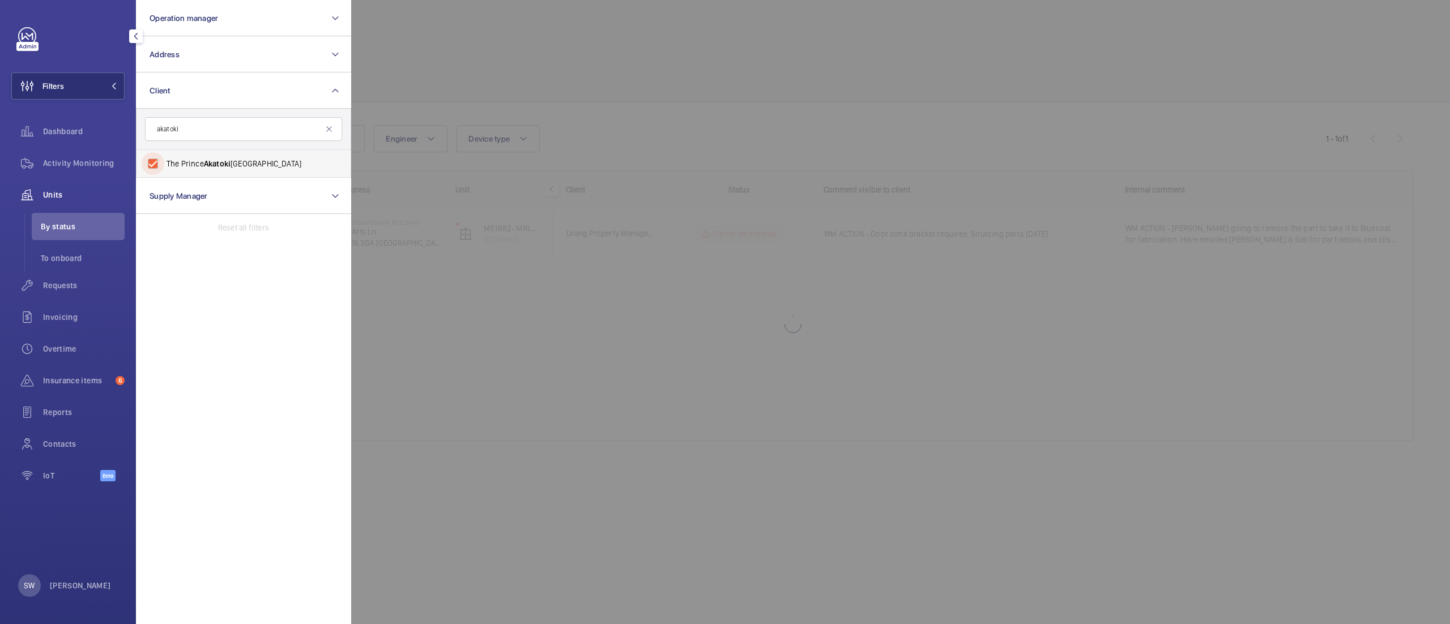
checkbox input "true"
click at [594, 79] on div at bounding box center [1076, 312] width 1450 height 624
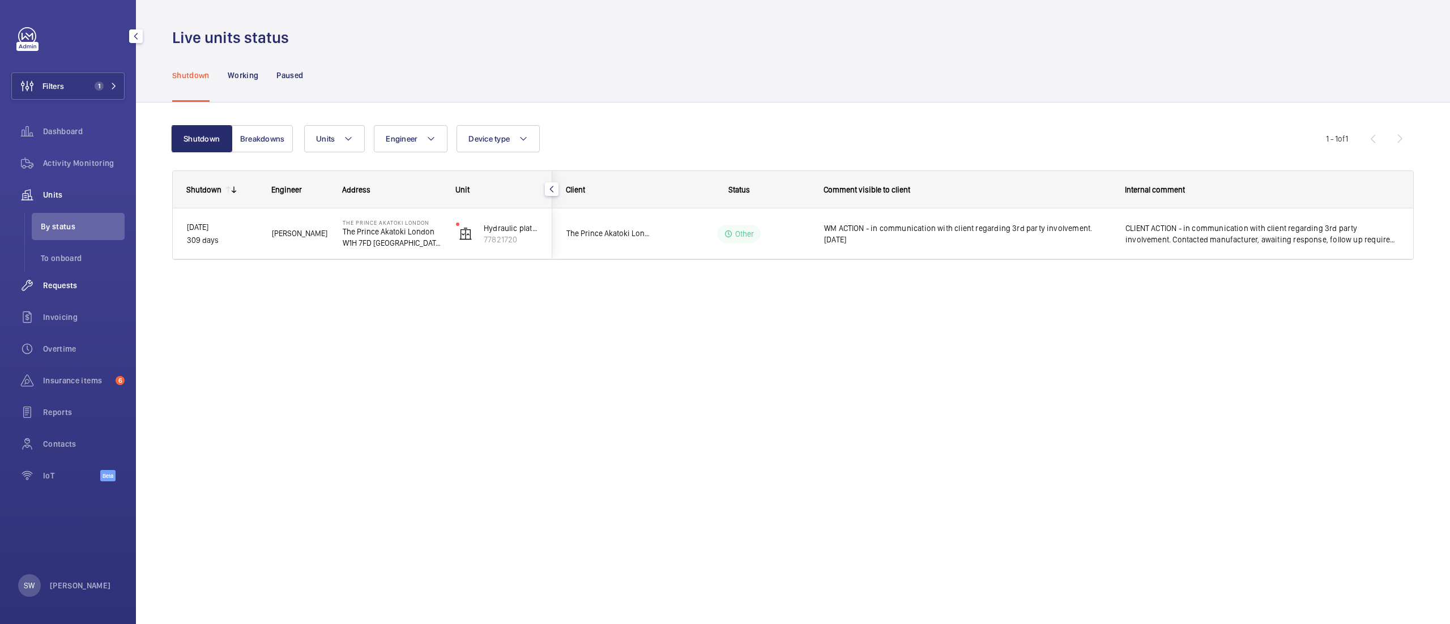
click at [87, 283] on span "Requests" at bounding box center [84, 285] width 82 height 11
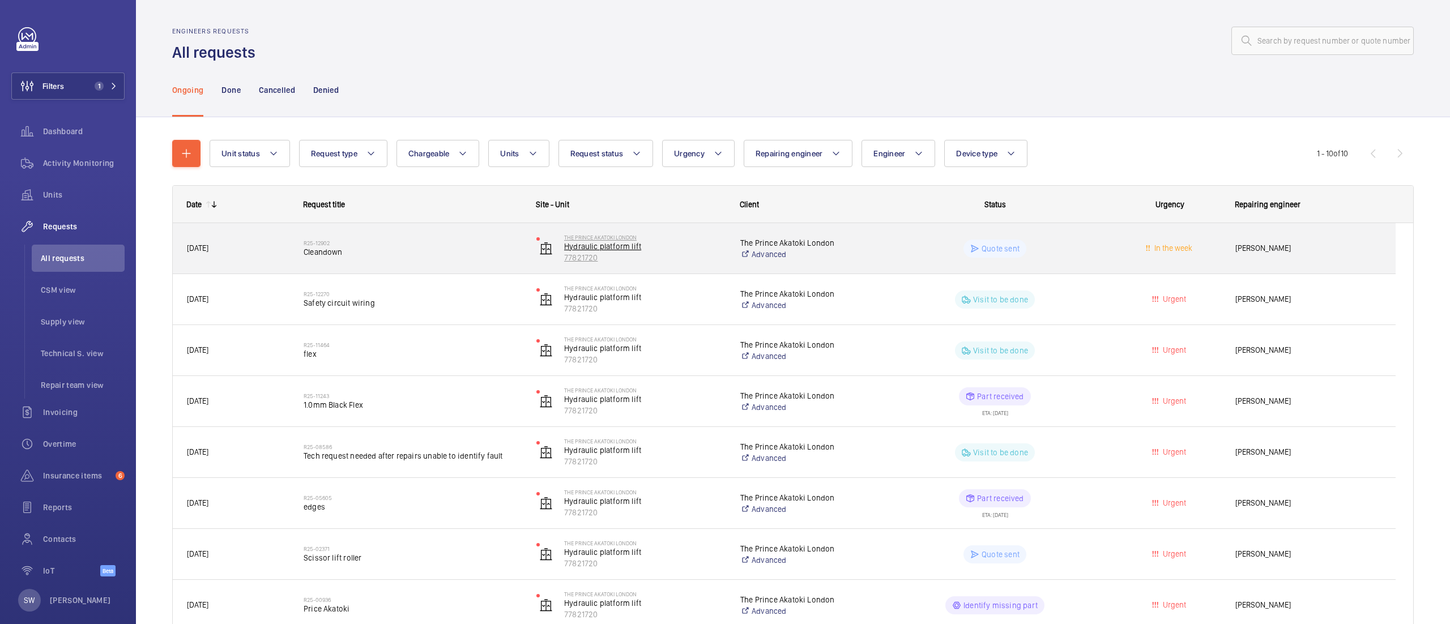
click at [585, 249] on p "Hydraulic platform lift" at bounding box center [644, 246] width 161 height 11
click at [354, 257] on span "Cleandown" at bounding box center [413, 251] width 218 height 11
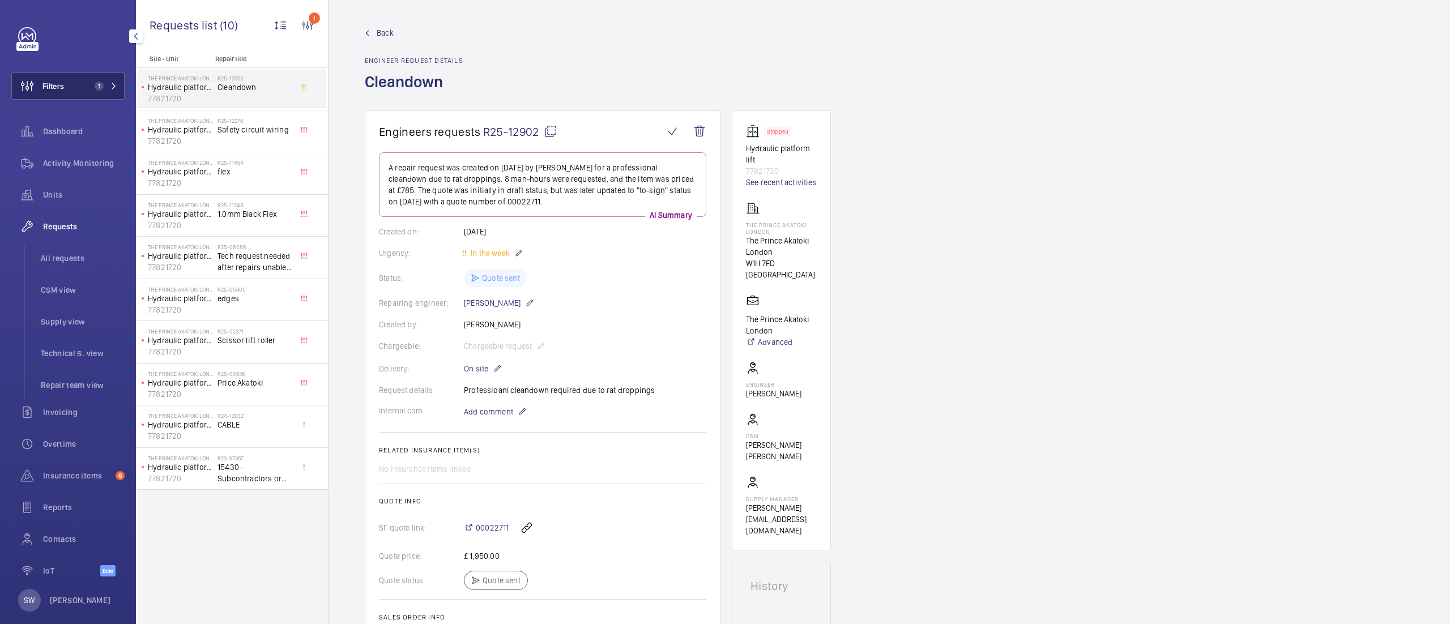
click at [70, 76] on button "Filters 1" at bounding box center [67, 86] width 113 height 27
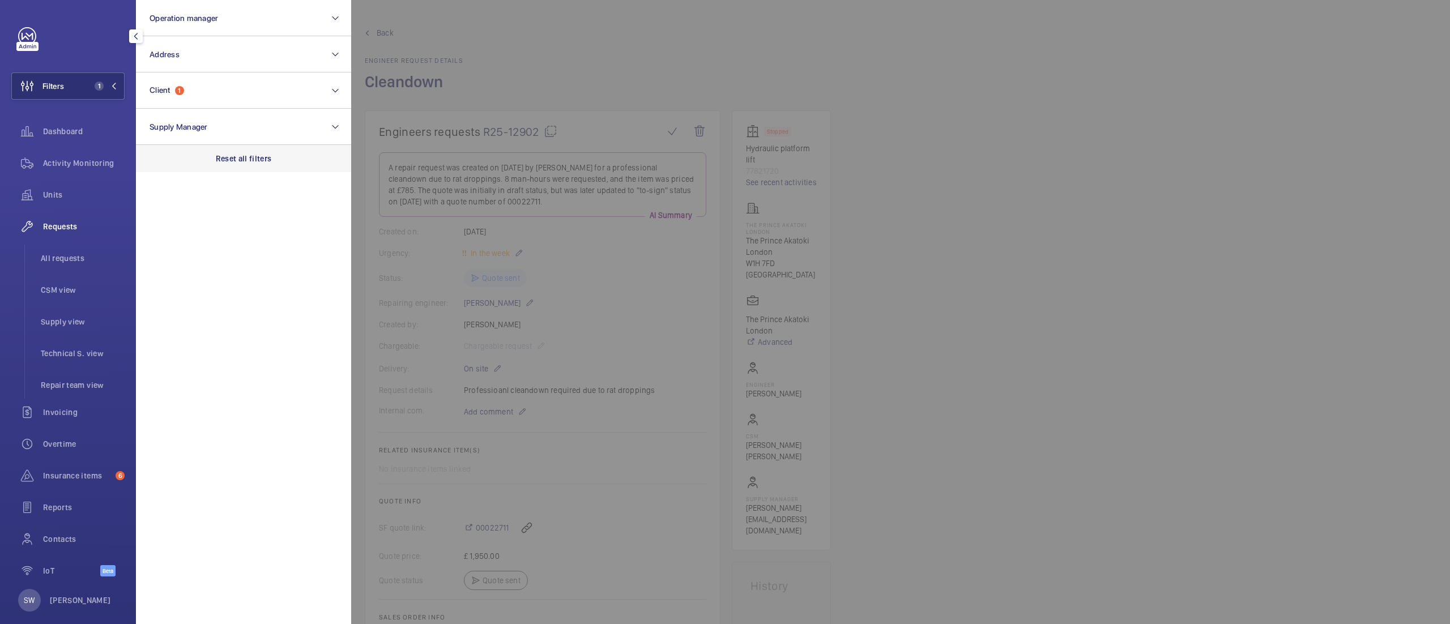
click at [243, 163] on p "Reset all filters" at bounding box center [244, 158] width 56 height 11
click at [207, 42] on button "Address" at bounding box center [243, 54] width 215 height 36
type input "cobalt pla"
click at [196, 161] on label "Cobalt Pla ce - Cobalt Pla ce, [GEOGRAPHIC_DATA]" at bounding box center [235, 154] width 197 height 27
click at [164, 161] on input "Cobalt Pla ce - Cobalt Pla ce, [GEOGRAPHIC_DATA]" at bounding box center [153, 154] width 23 height 23
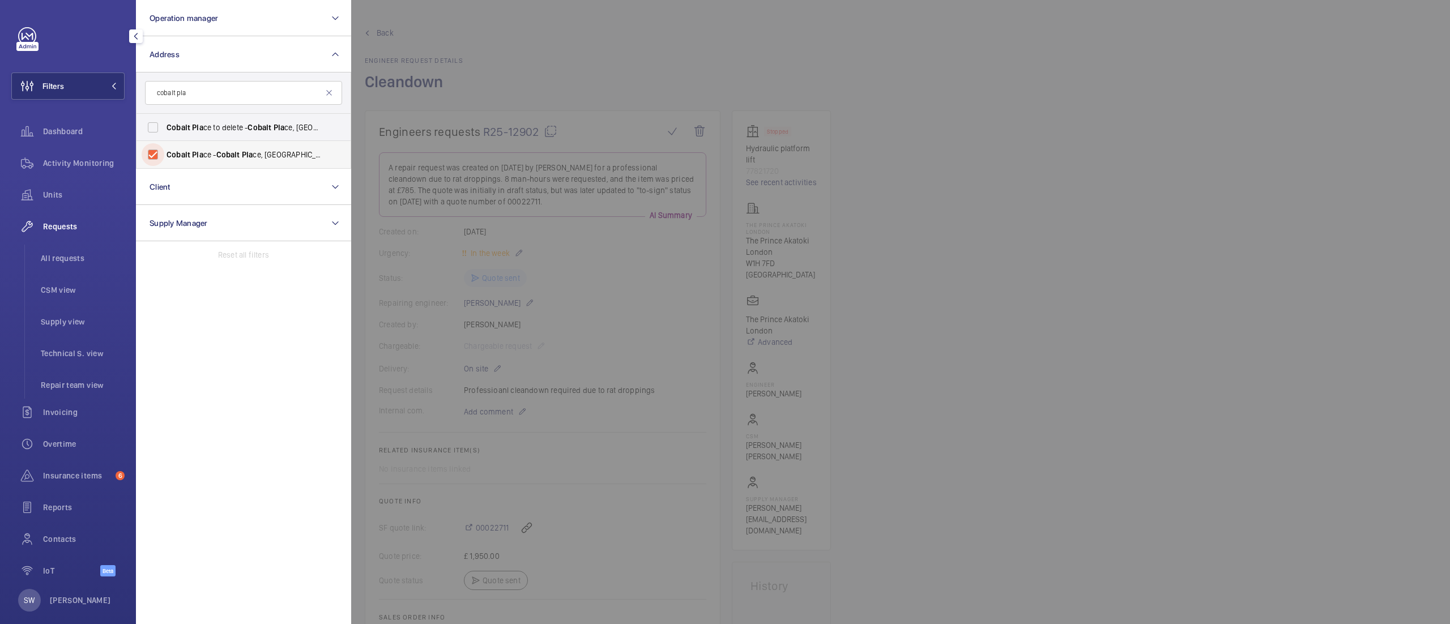
checkbox input "true"
click at [1009, 382] on div at bounding box center [1076, 312] width 1450 height 624
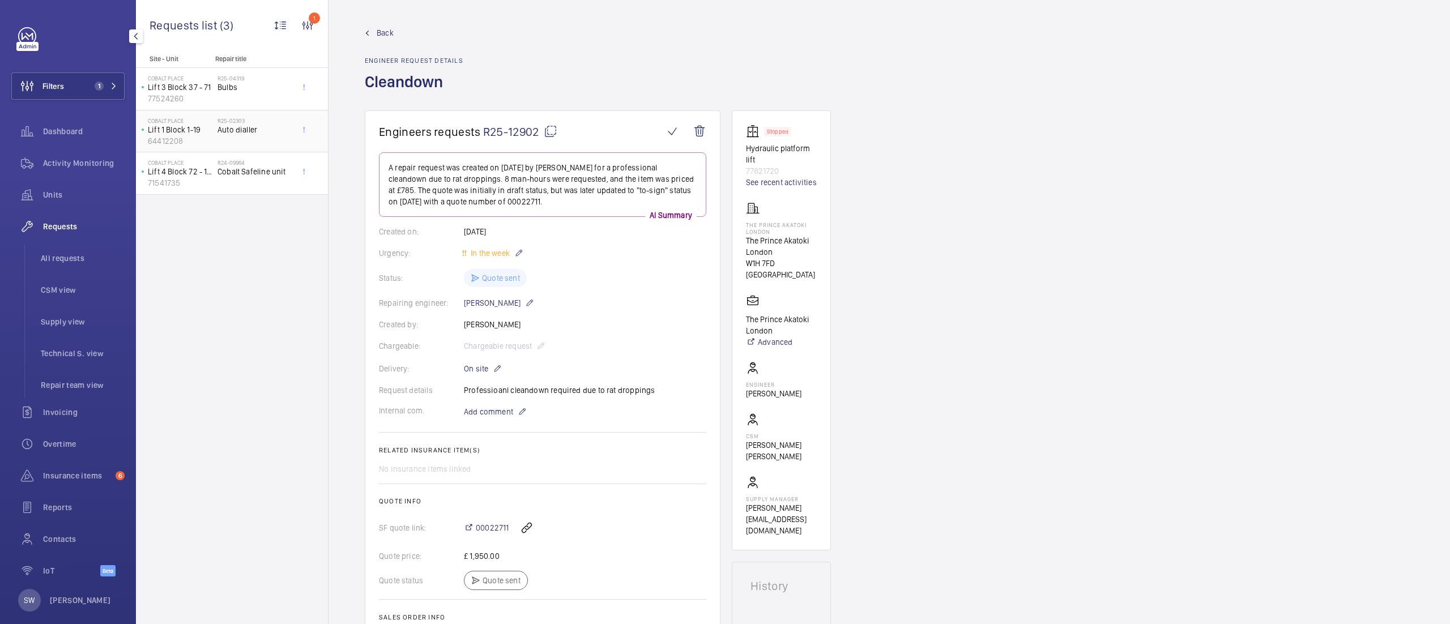
click at [254, 135] on span "Auto dialler" at bounding box center [255, 129] width 75 height 11
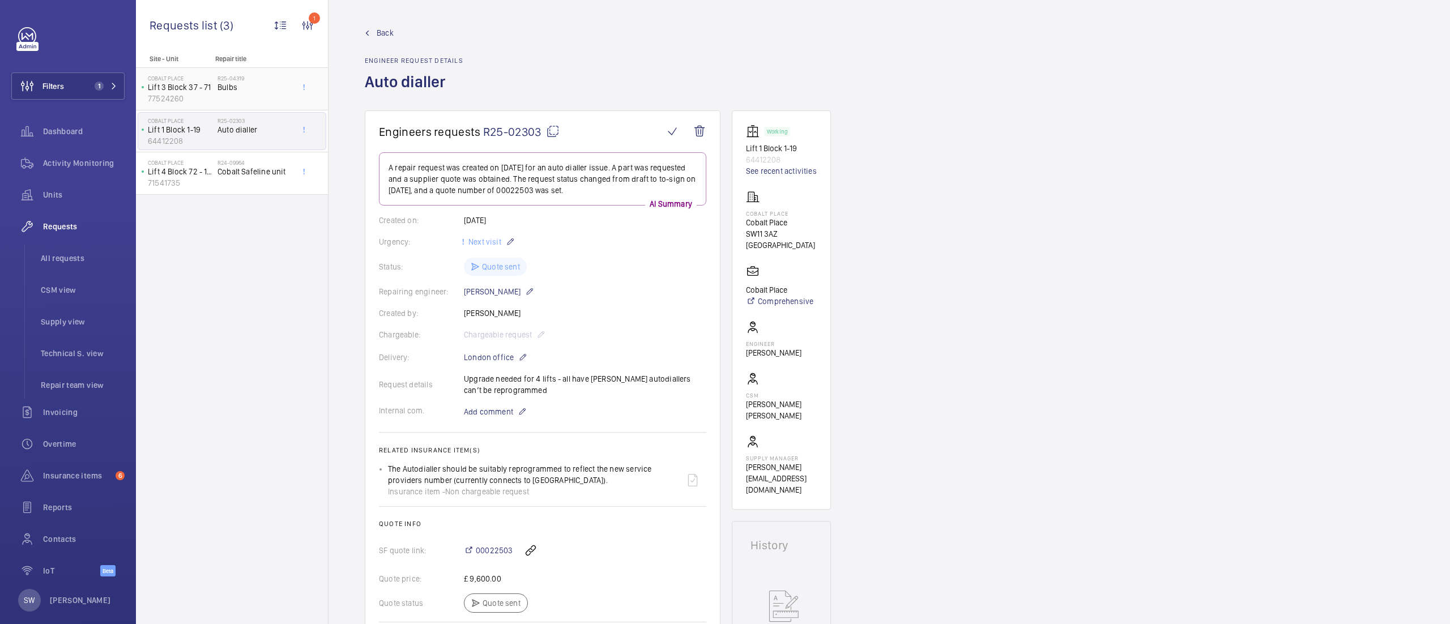
click at [231, 94] on div "R25-04319 Bulbs" at bounding box center [255, 91] width 75 height 33
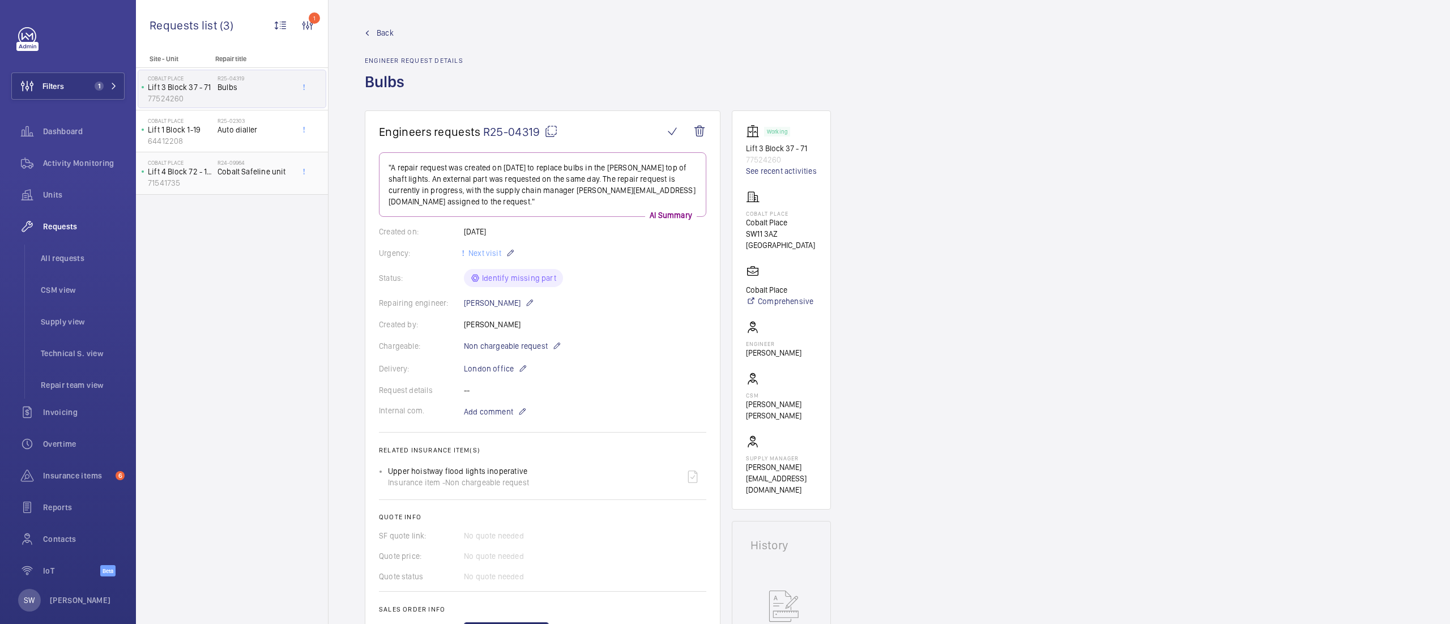
click at [261, 165] on h2 "R24-09964" at bounding box center [255, 162] width 75 height 7
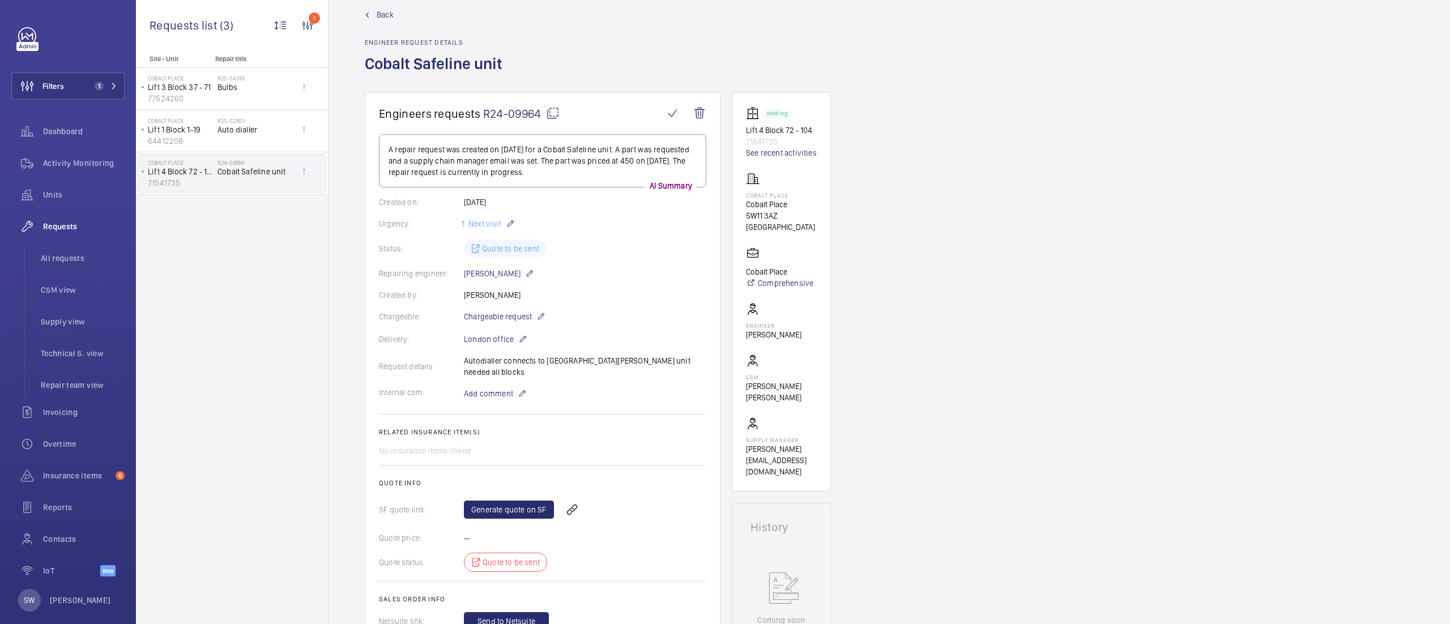
scroll to position [19, 0]
click at [221, 139] on div "R25-02303 Auto dialler" at bounding box center [255, 133] width 75 height 33
